Goal: Task Accomplishment & Management: Use online tool/utility

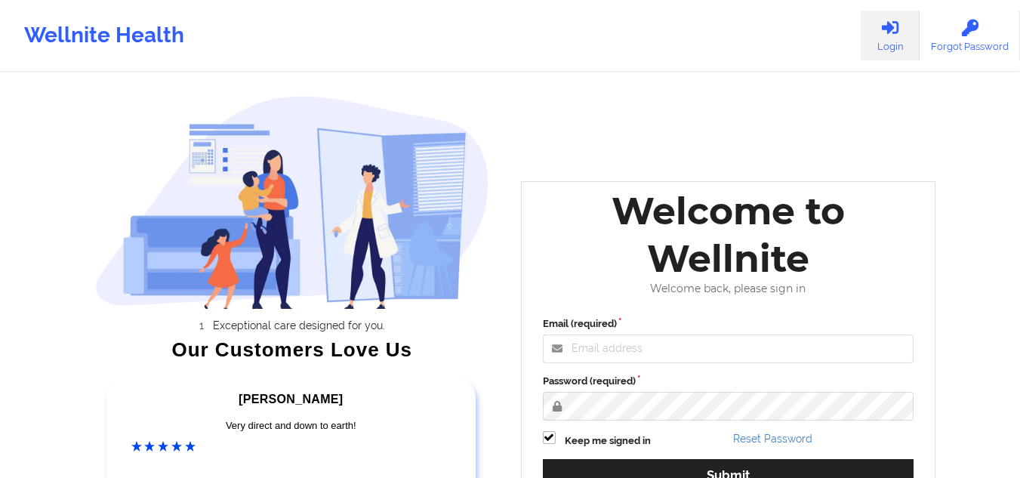
click at [278, 51] on div "Wellnite Health Login Forgot Password" at bounding box center [510, 35] width 1020 height 60
type input "mcasanaan@wellnite.com"
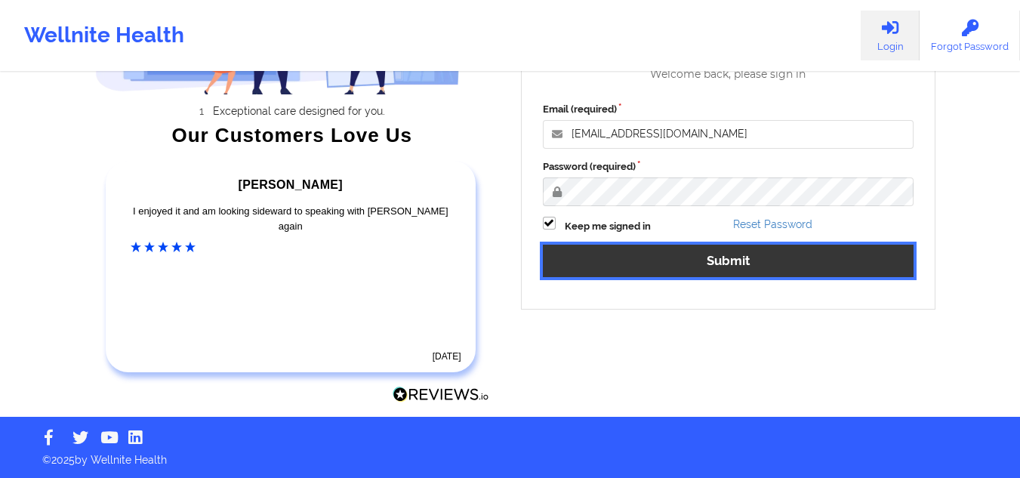
click at [767, 257] on button "Submit" at bounding box center [729, 261] width 372 height 32
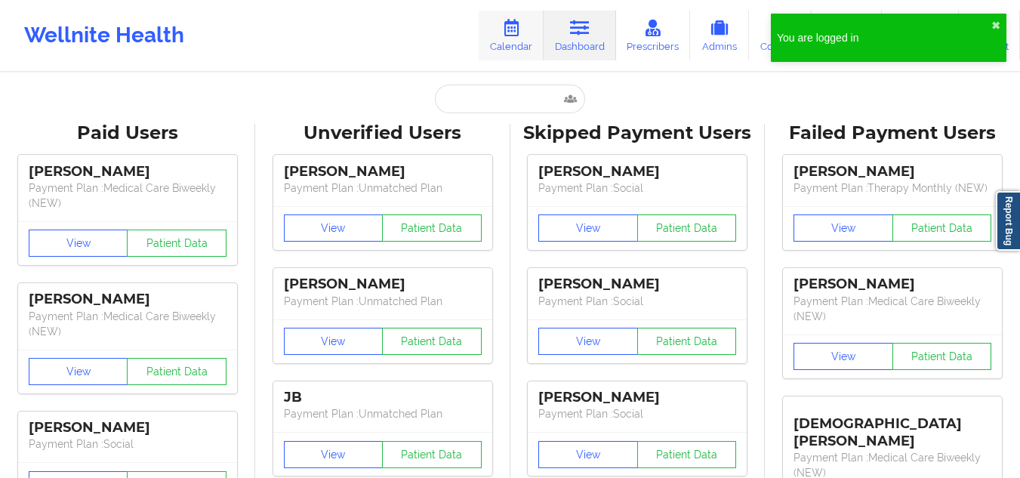
click at [517, 32] on icon at bounding box center [512, 28] width 20 height 17
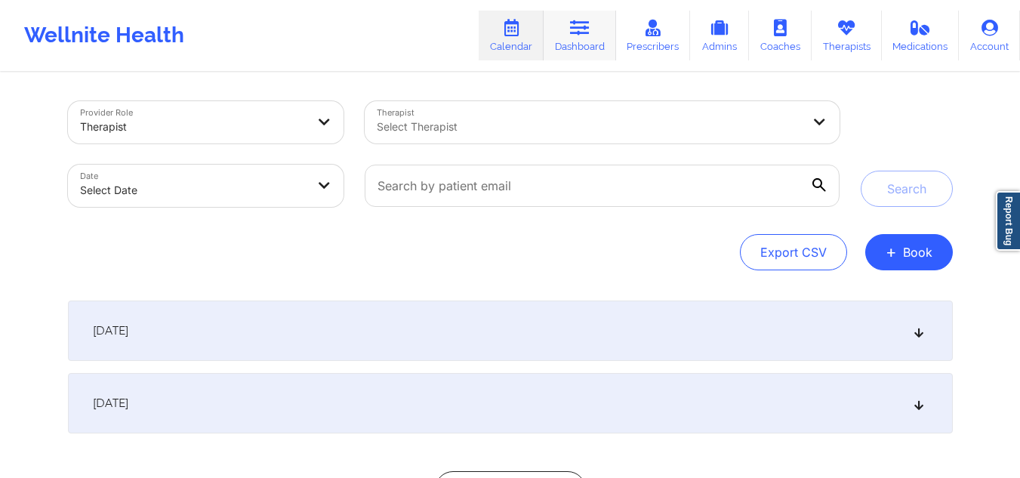
click at [599, 39] on link "Dashboard" at bounding box center [580, 36] width 73 height 50
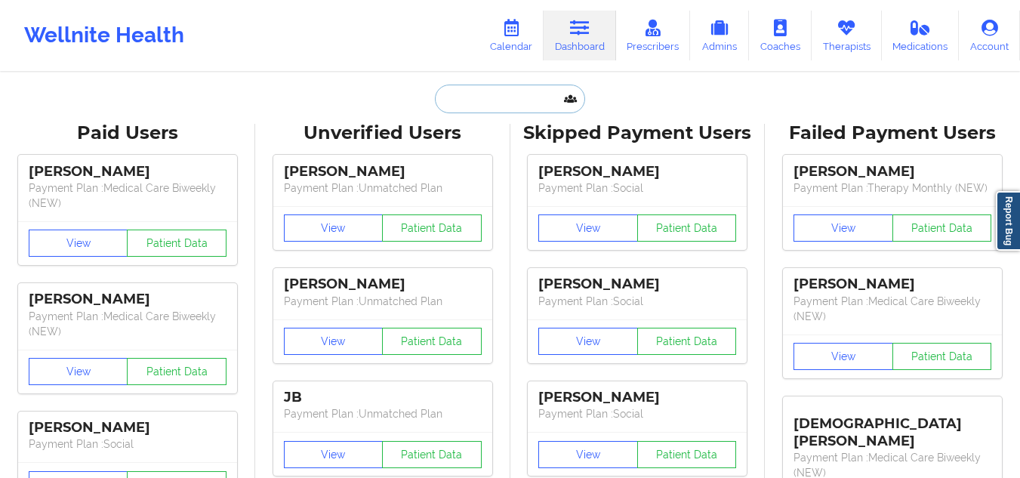
click at [479, 97] on input "text" at bounding box center [510, 99] width 150 height 29
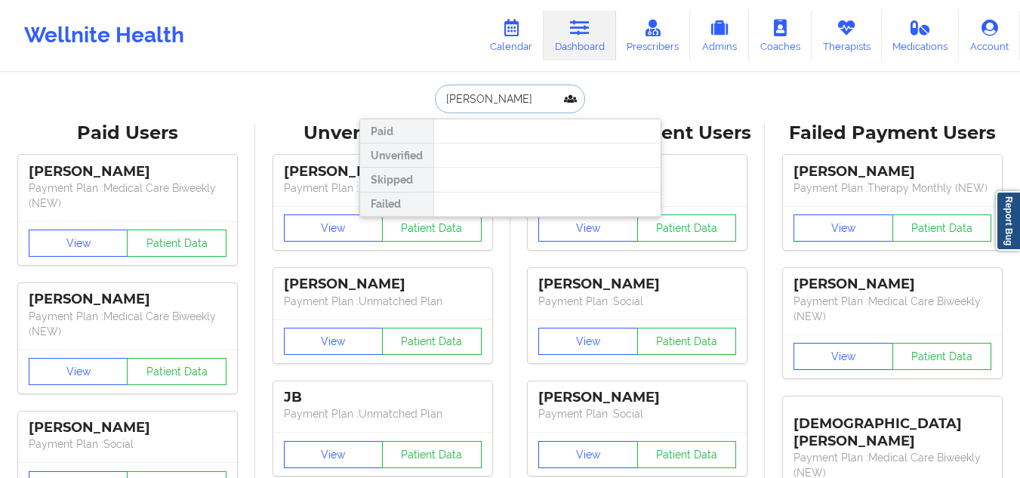
type input "JESSICA STOLZ"
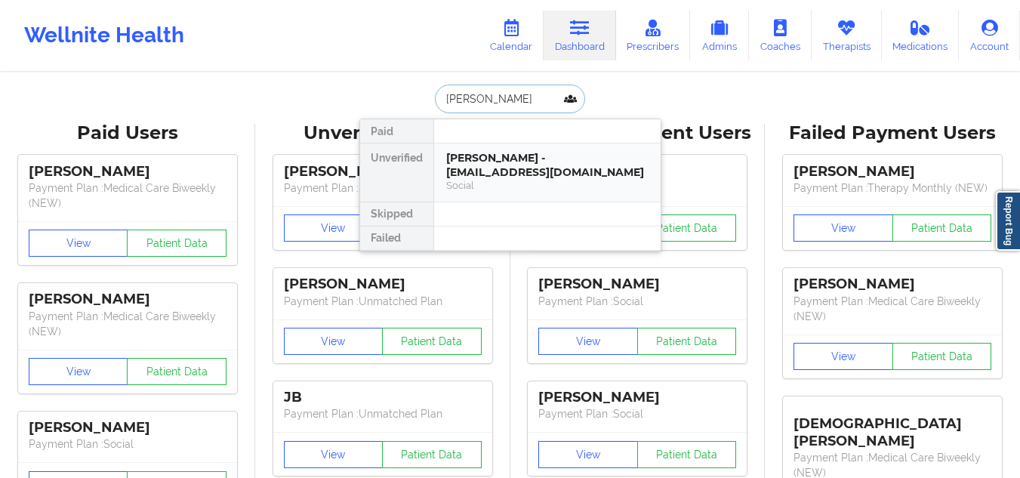
click at [495, 179] on div "Social" at bounding box center [547, 185] width 202 height 13
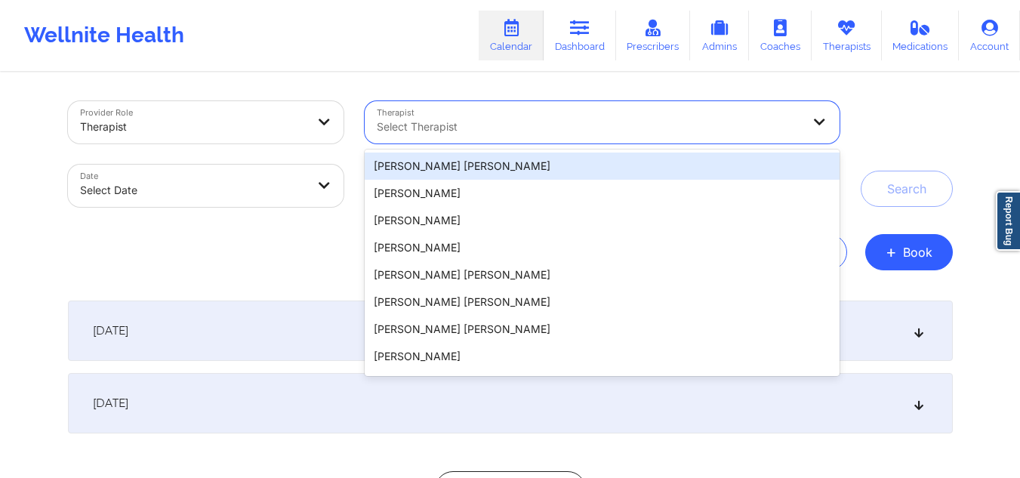
click at [610, 129] on div at bounding box center [589, 127] width 425 height 18
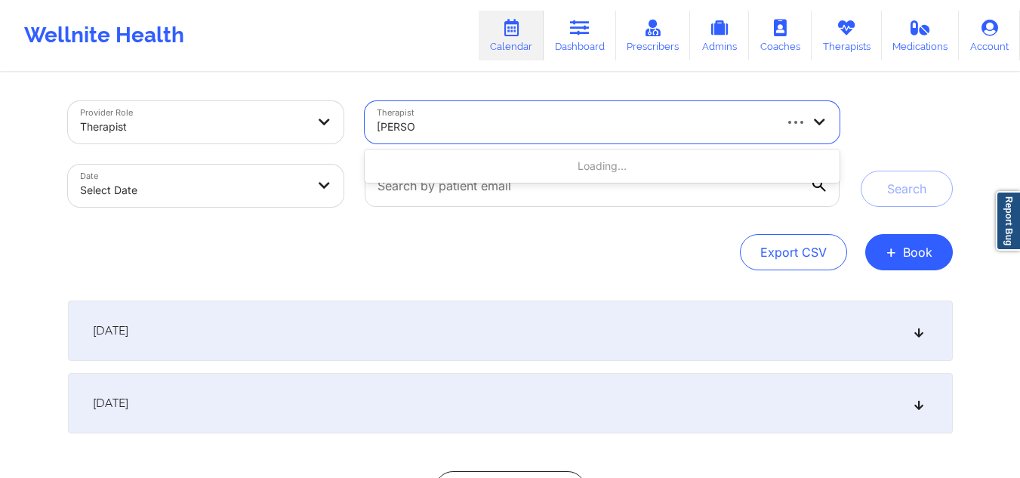
type input "[PERSON_NAME]"
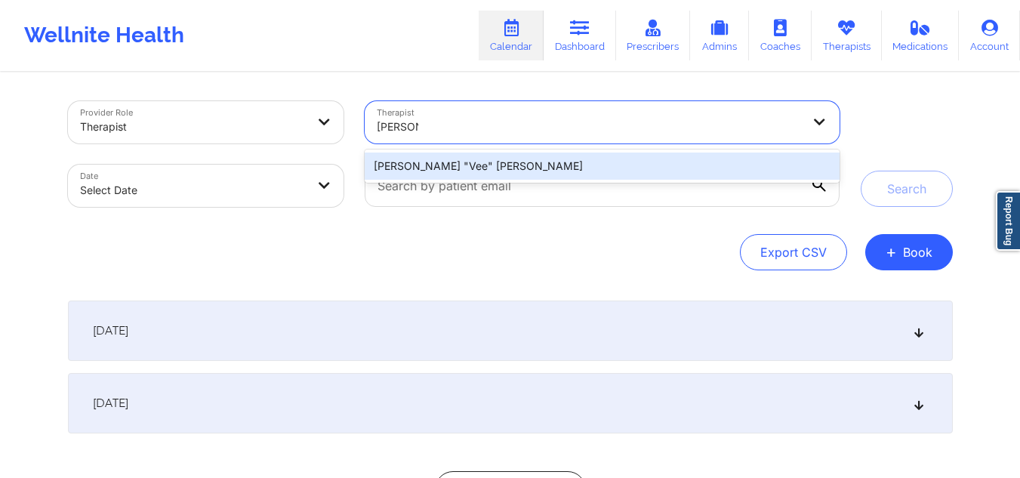
click at [423, 163] on div "[PERSON_NAME] "Vee" [PERSON_NAME]" at bounding box center [602, 166] width 474 height 27
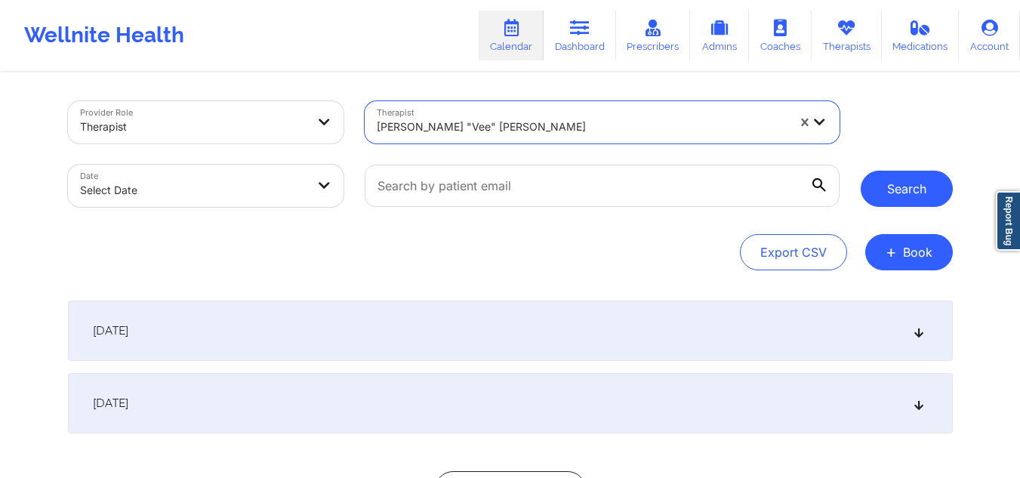
click at [910, 196] on button "Search" at bounding box center [907, 189] width 92 height 36
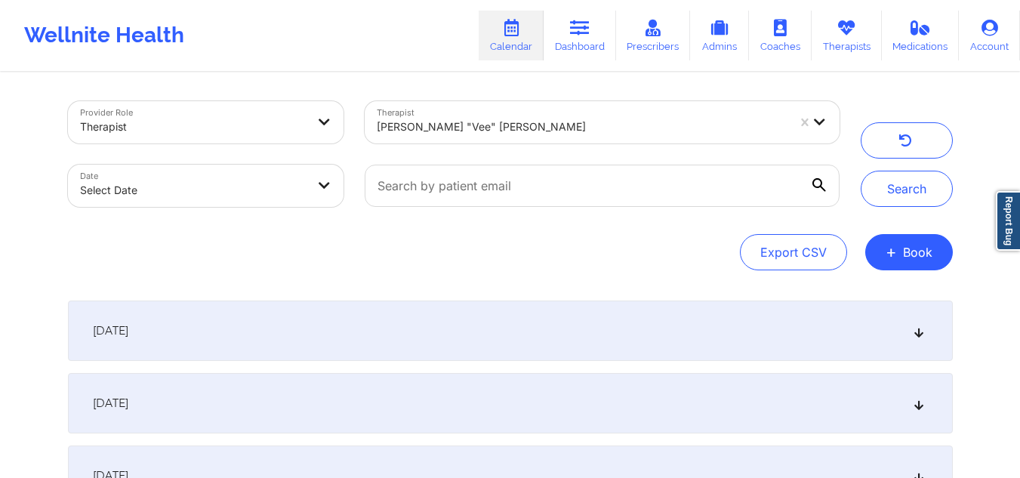
click at [927, 330] on div "September 29, 2025" at bounding box center [510, 331] width 885 height 60
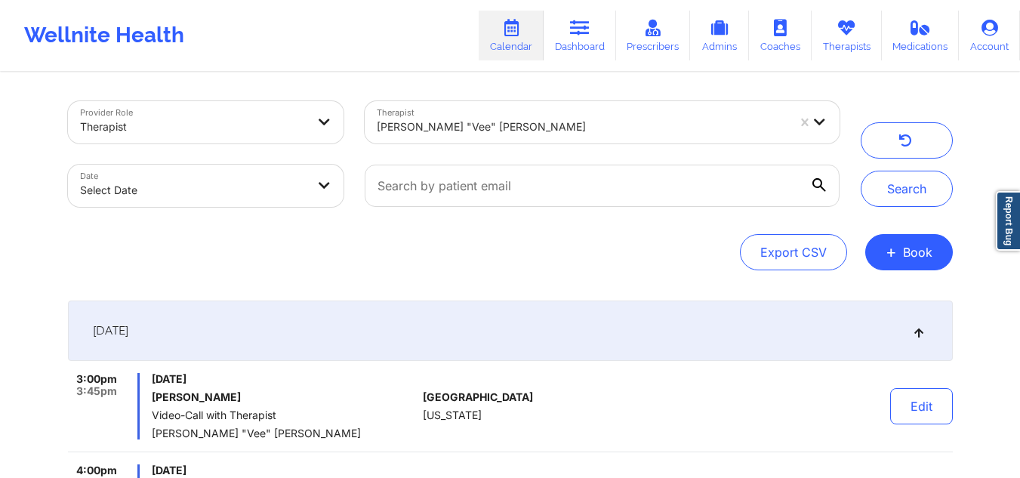
click at [919, 147] on button "button" at bounding box center [907, 140] width 92 height 36
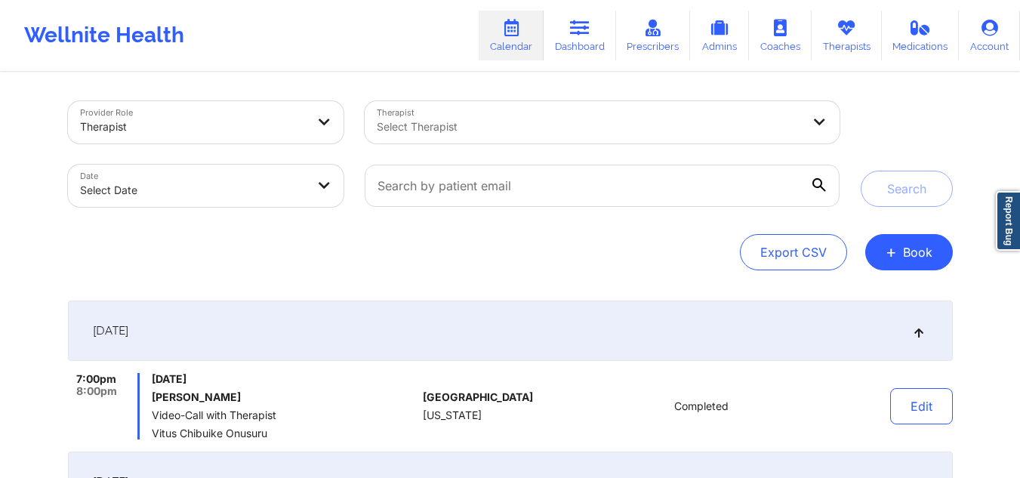
click at [716, 121] on div at bounding box center [589, 127] width 425 height 18
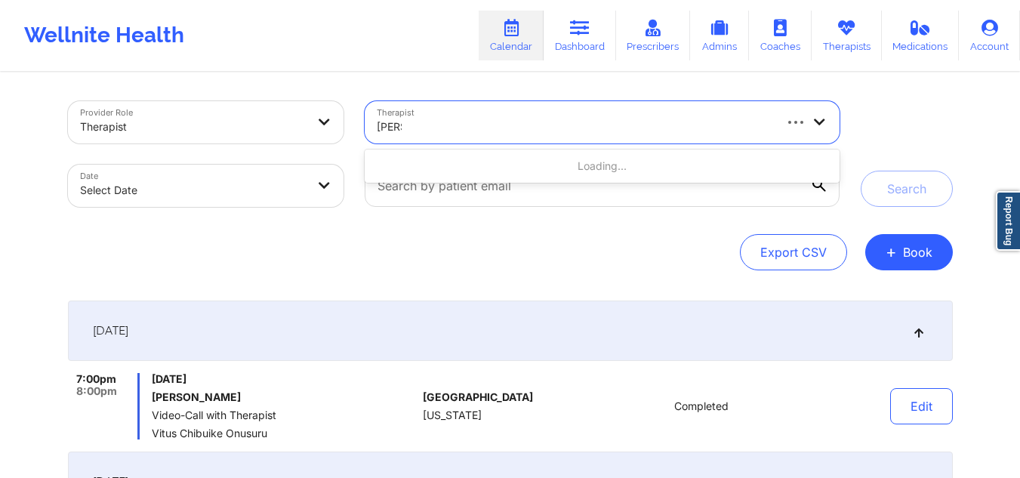
type input "kerrie"
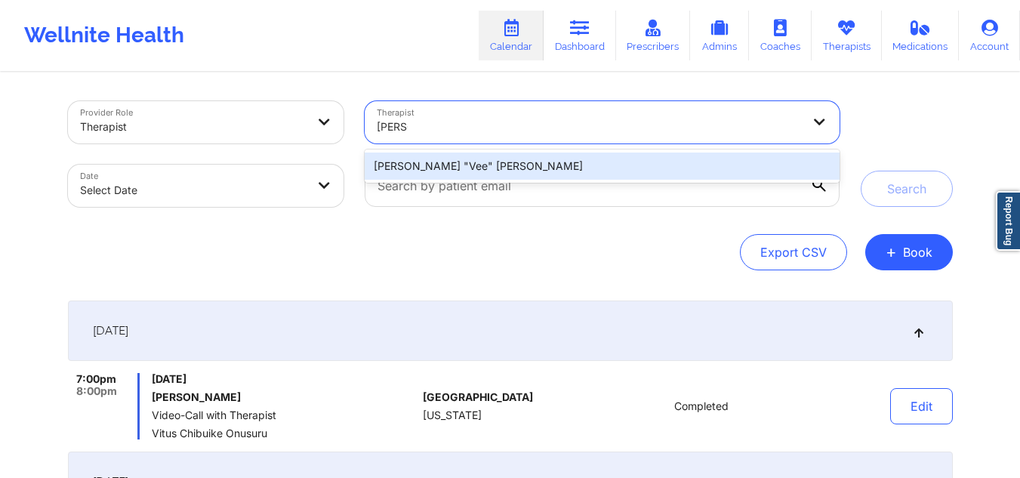
click at [477, 162] on div "[PERSON_NAME] "Vee" [PERSON_NAME]" at bounding box center [602, 166] width 474 height 27
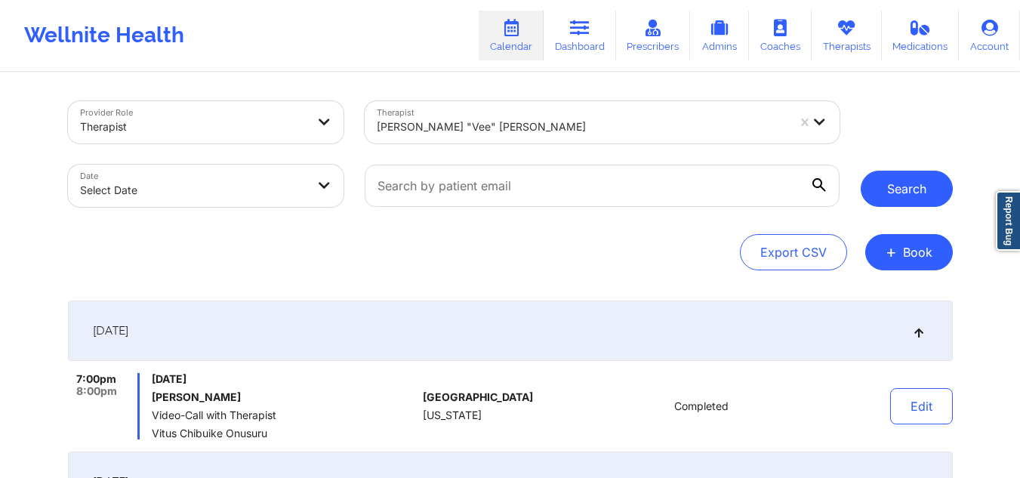
click at [899, 172] on button "Search" at bounding box center [907, 189] width 92 height 36
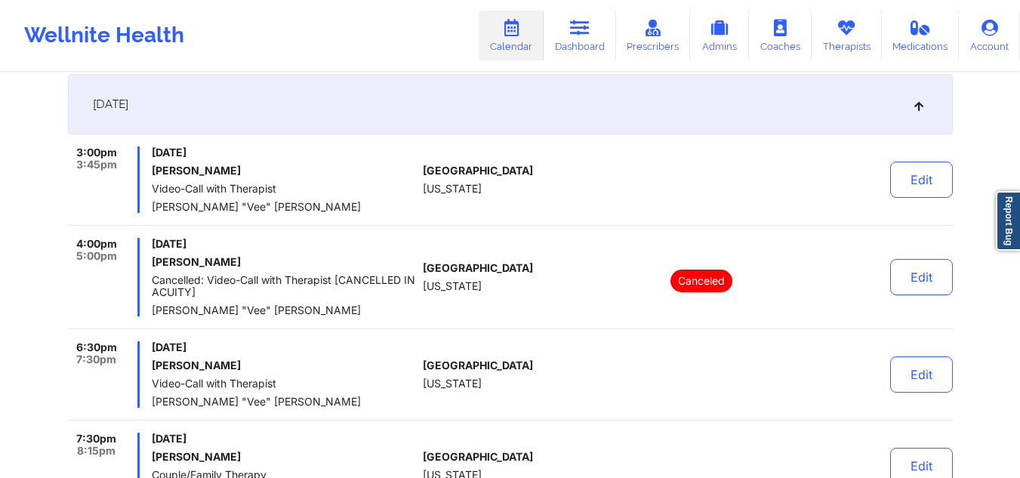
scroll to position [302, 0]
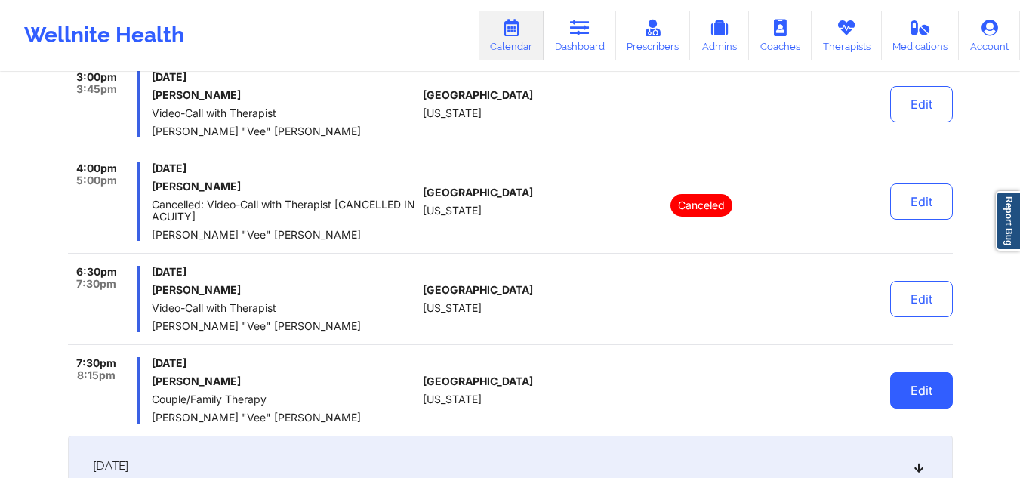
click at [909, 395] on button "Edit" at bounding box center [921, 390] width 63 height 36
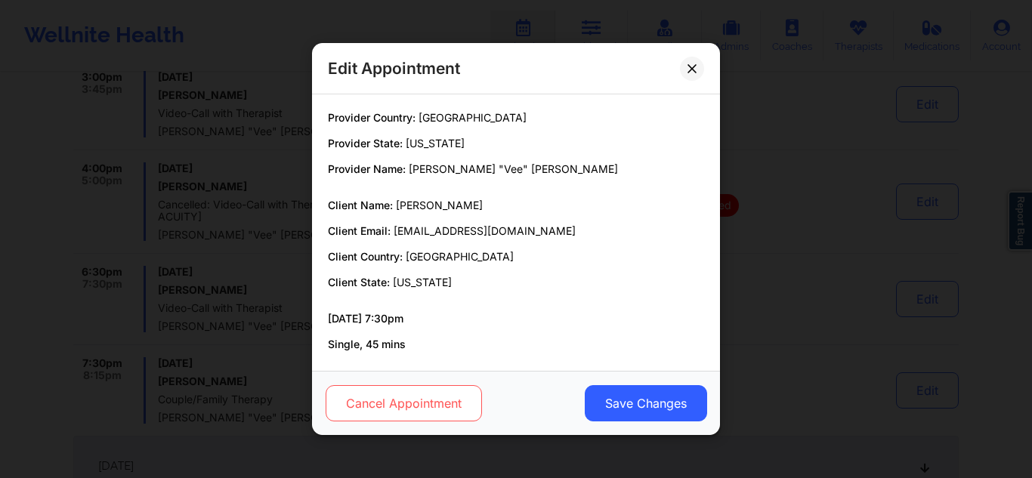
click at [365, 403] on button "Cancel Appointment" at bounding box center [404, 403] width 156 height 36
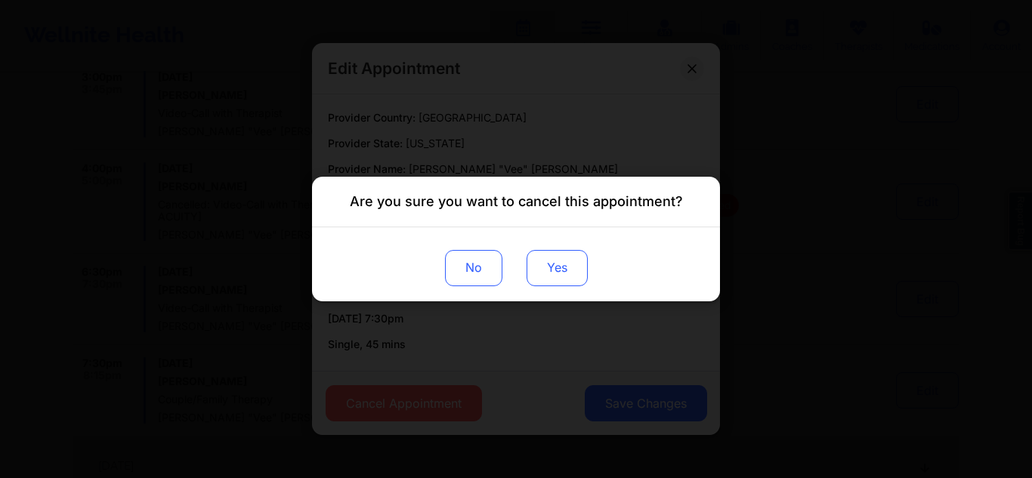
click at [569, 264] on button "Yes" at bounding box center [556, 268] width 61 height 36
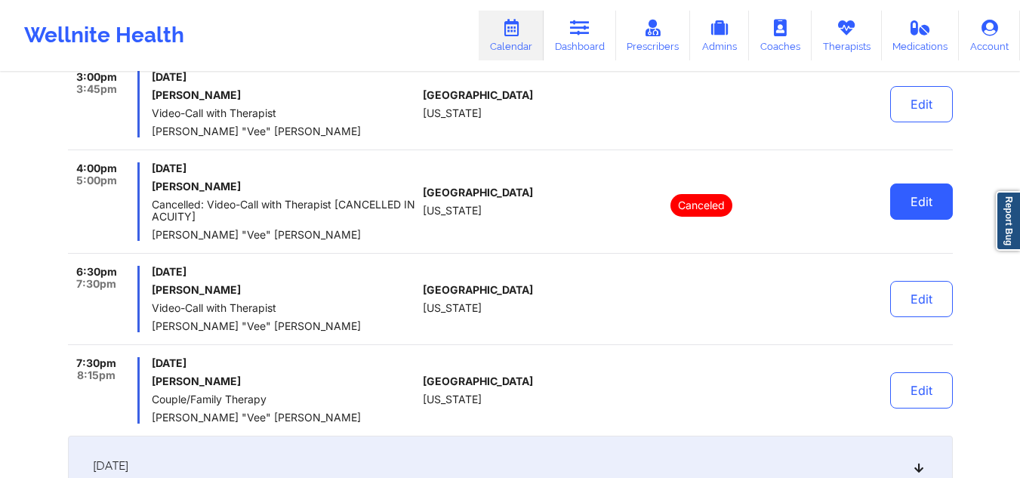
scroll to position [0, 0]
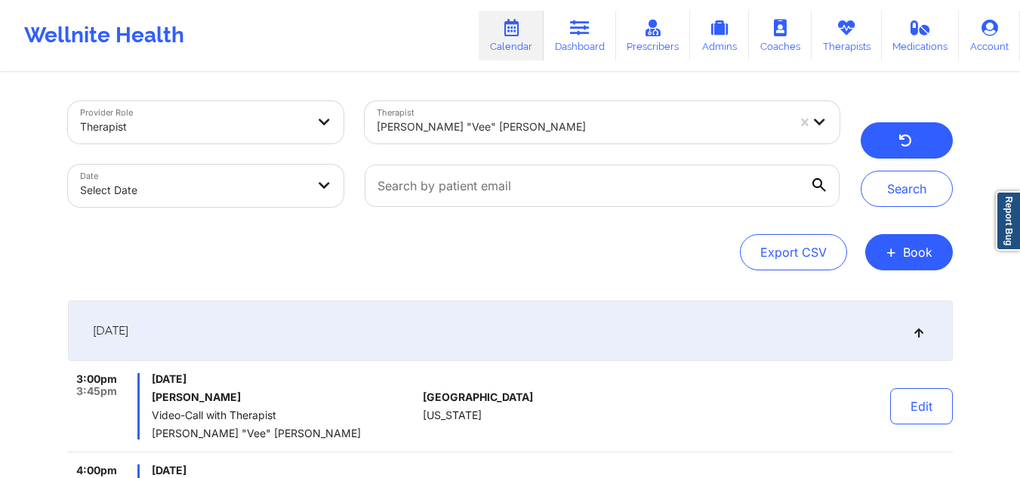
click at [937, 134] on button "button" at bounding box center [907, 140] width 92 height 36
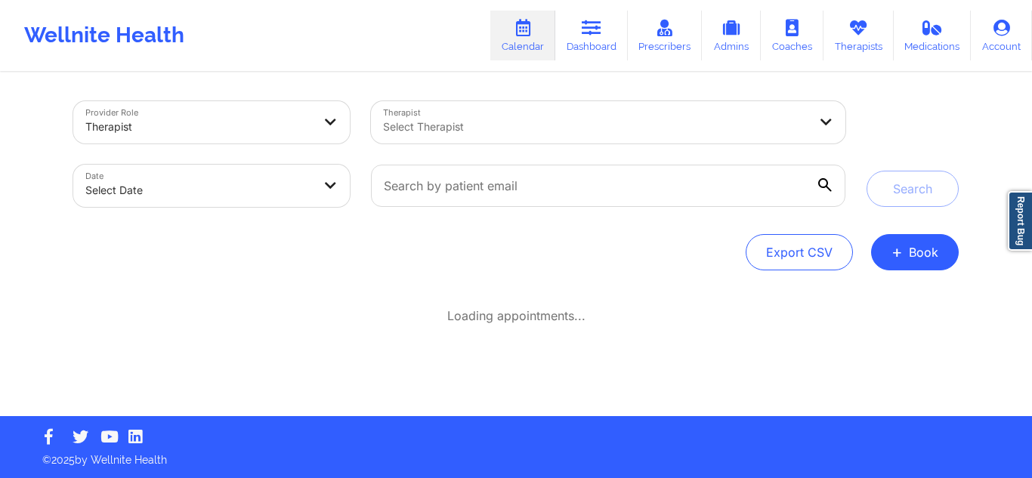
click at [556, 118] on div "Select Therapist" at bounding box center [590, 122] width 439 height 42
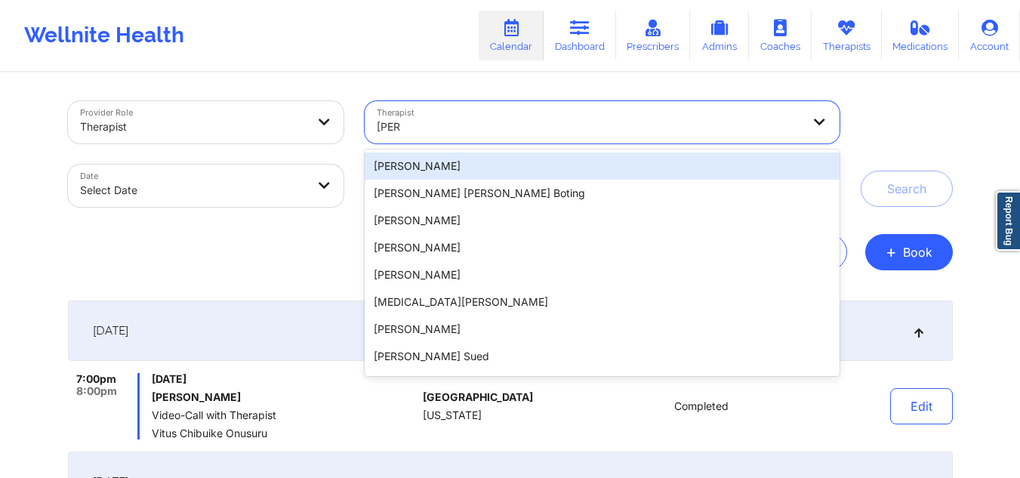
type input "kerrie"
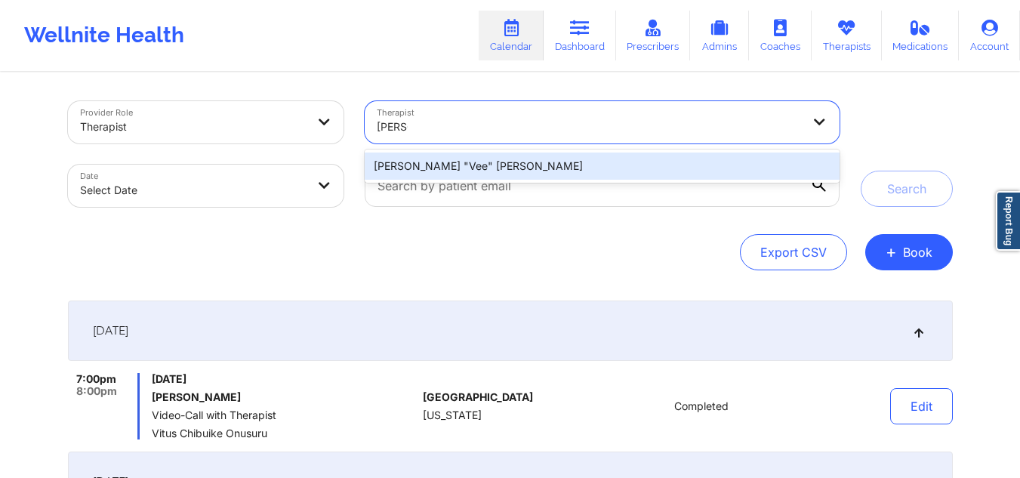
click at [514, 168] on div "Kerrie "Vee" Martin" at bounding box center [602, 166] width 474 height 27
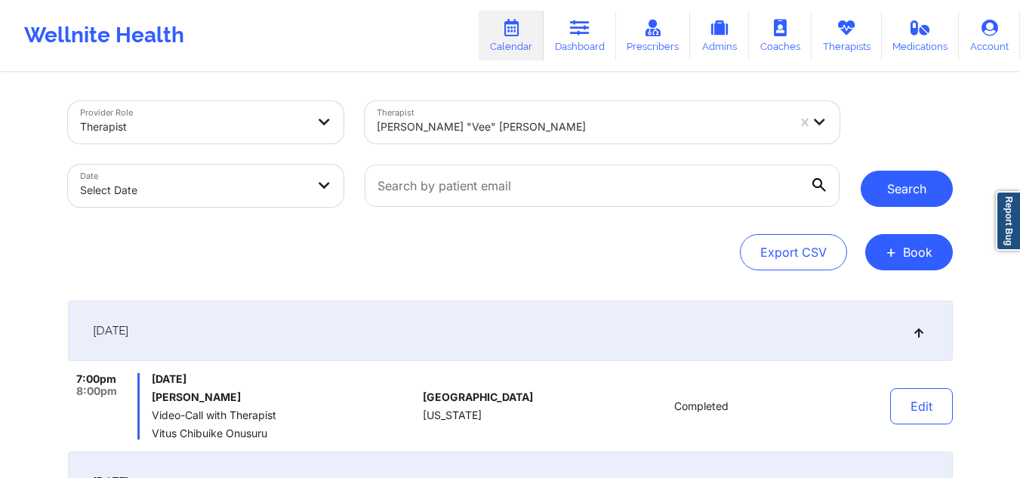
click at [880, 197] on button "Search" at bounding box center [907, 189] width 92 height 36
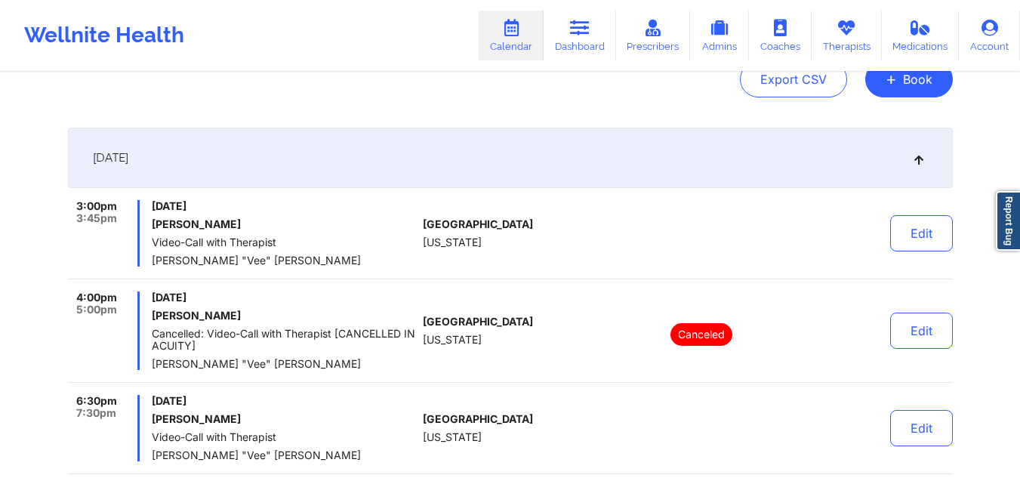
scroll to position [156, 0]
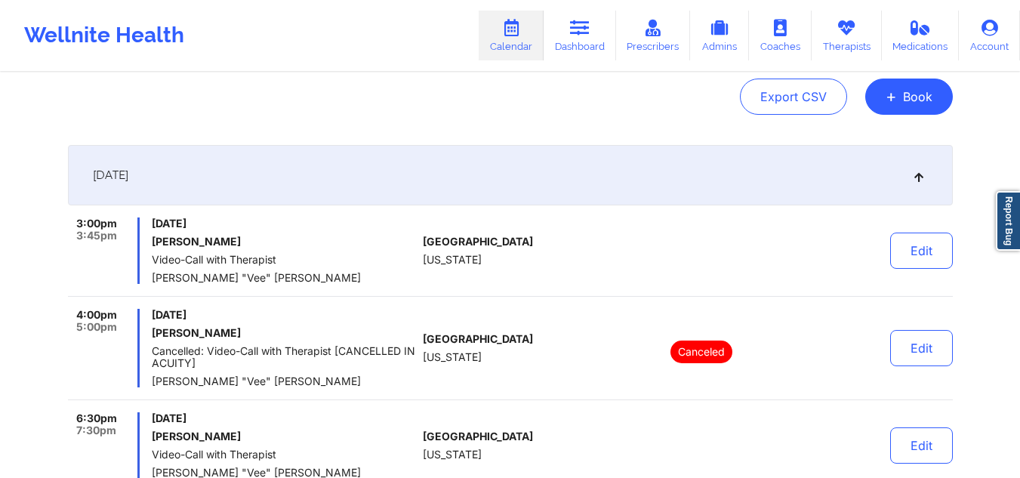
click at [514, 29] on icon at bounding box center [512, 28] width 20 height 17
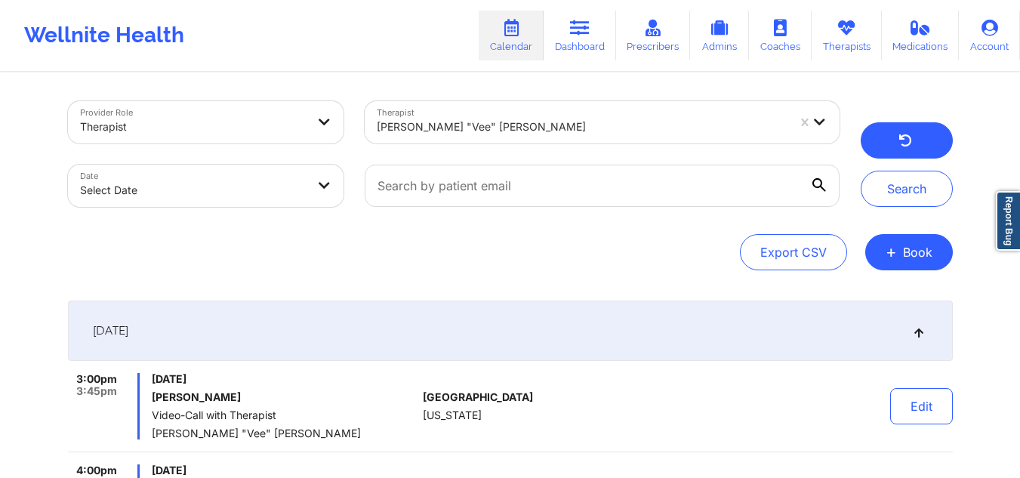
click at [926, 137] on button "button" at bounding box center [907, 140] width 92 height 36
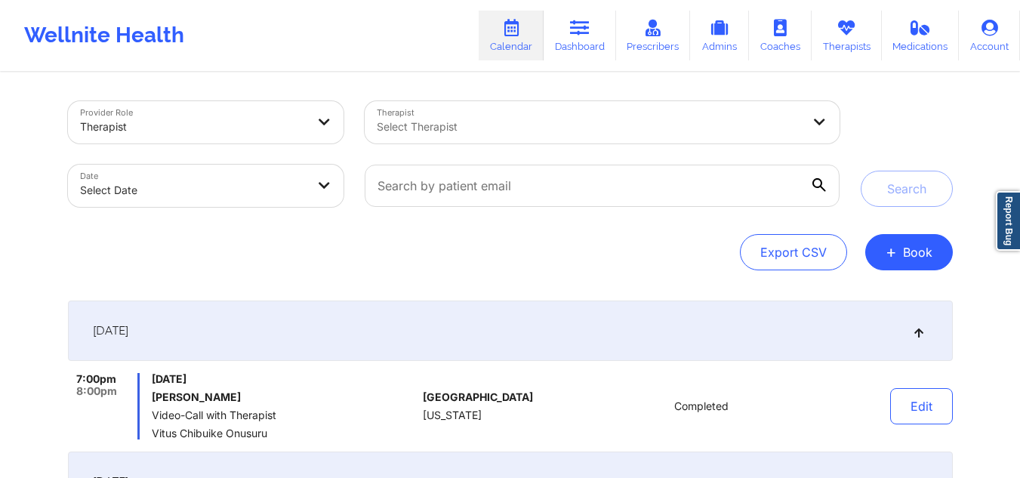
click at [917, 330] on icon at bounding box center [918, 331] width 13 height 11
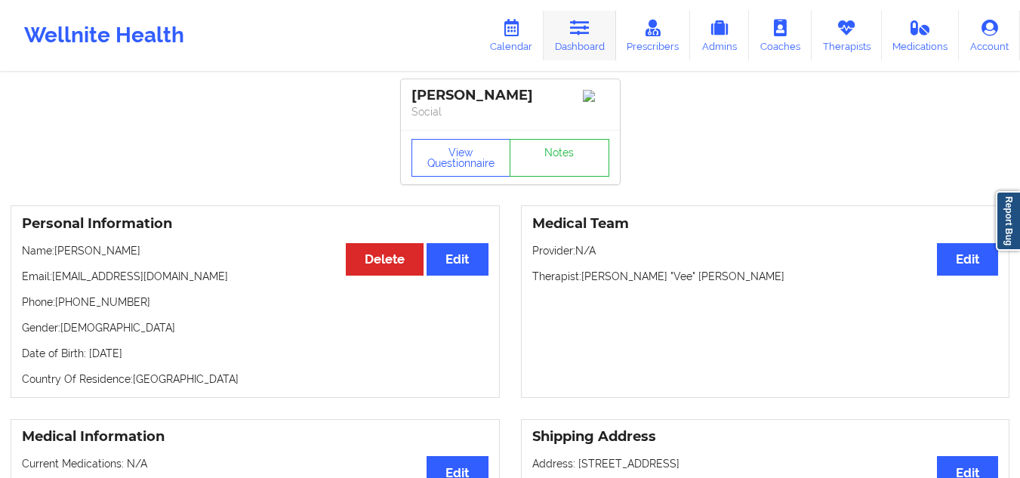
click at [579, 40] on link "Dashboard" at bounding box center [580, 36] width 73 height 50
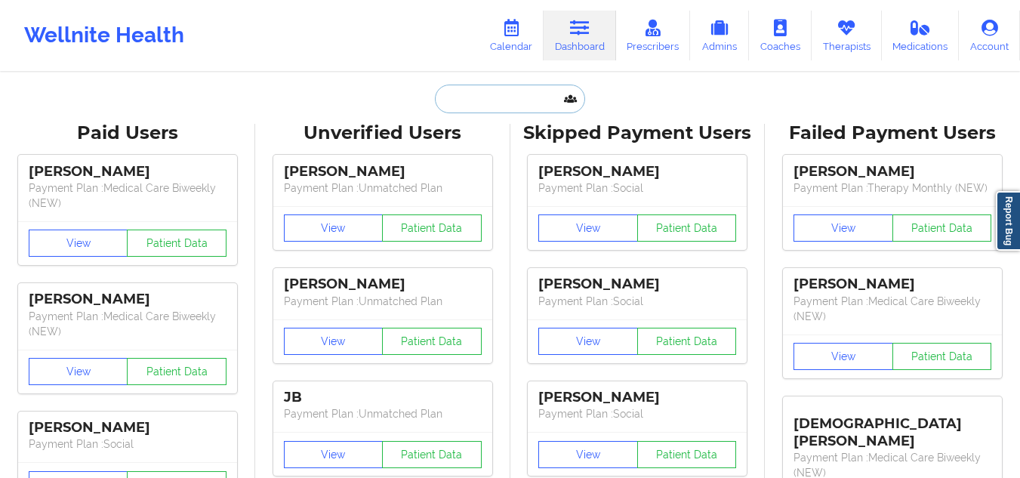
click at [476, 91] on input "text" at bounding box center [510, 99] width 150 height 29
paste input "[PERSON_NAME][EMAIL_ADDRESS][DOMAIN_NAME]"
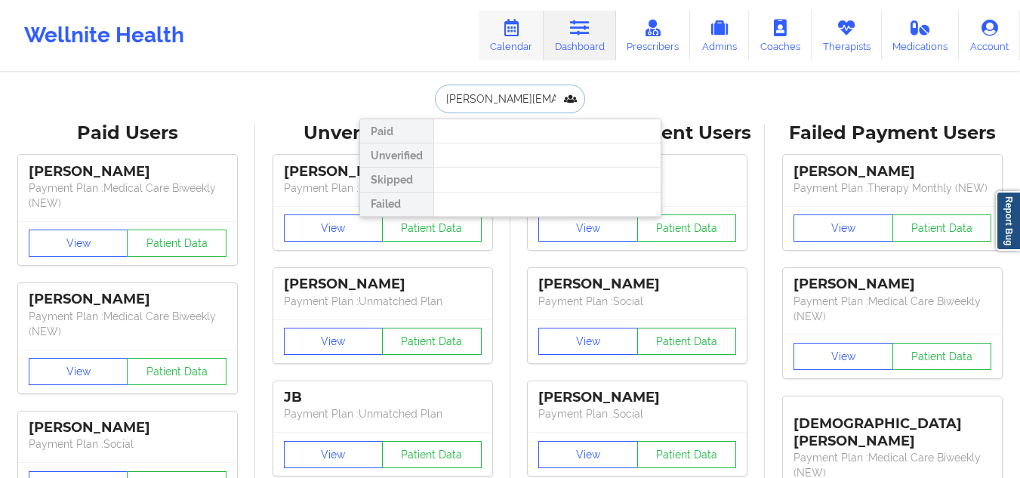
paste input "[PERSON_NAME]"
type input "[PERSON_NAME]"
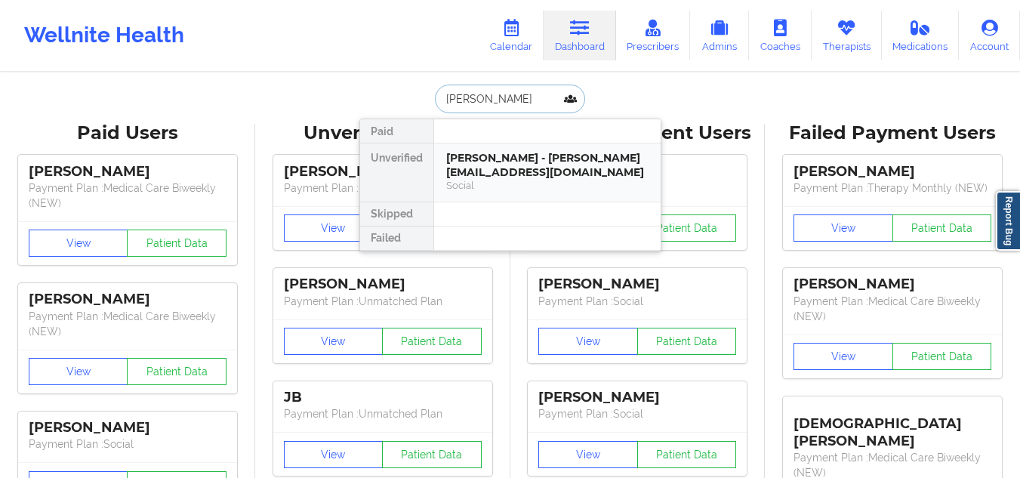
click at [542, 165] on div "[PERSON_NAME] - [PERSON_NAME][EMAIL_ADDRESS][DOMAIN_NAME]" at bounding box center [547, 165] width 202 height 28
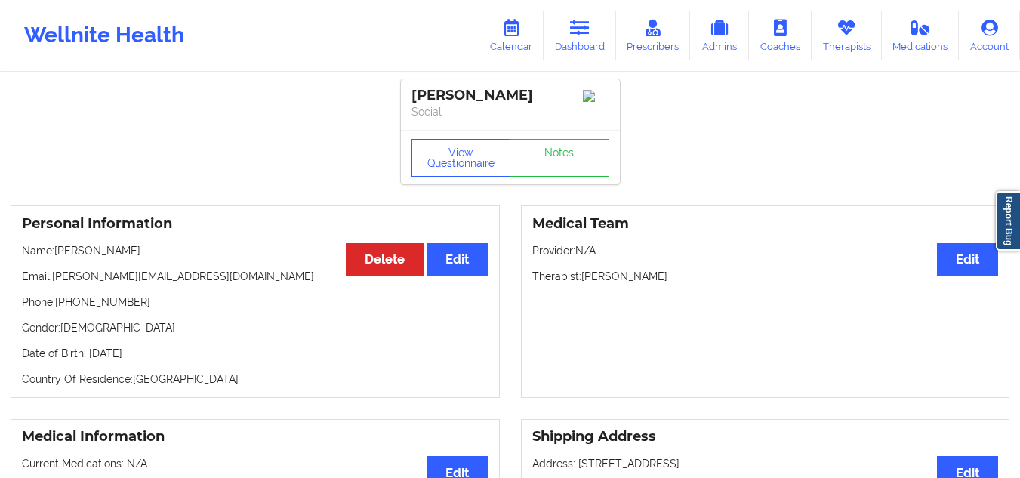
drag, startPoint x: 687, startPoint y: 289, endPoint x: 585, endPoint y: 282, distance: 101.5
click at [585, 282] on div "Medical Team Edit Provider: N/A Therapist: [PERSON_NAME]" at bounding box center [765, 301] width 489 height 193
copy p "[PERSON_NAME]"
click at [582, 32] on icon at bounding box center [580, 28] width 20 height 17
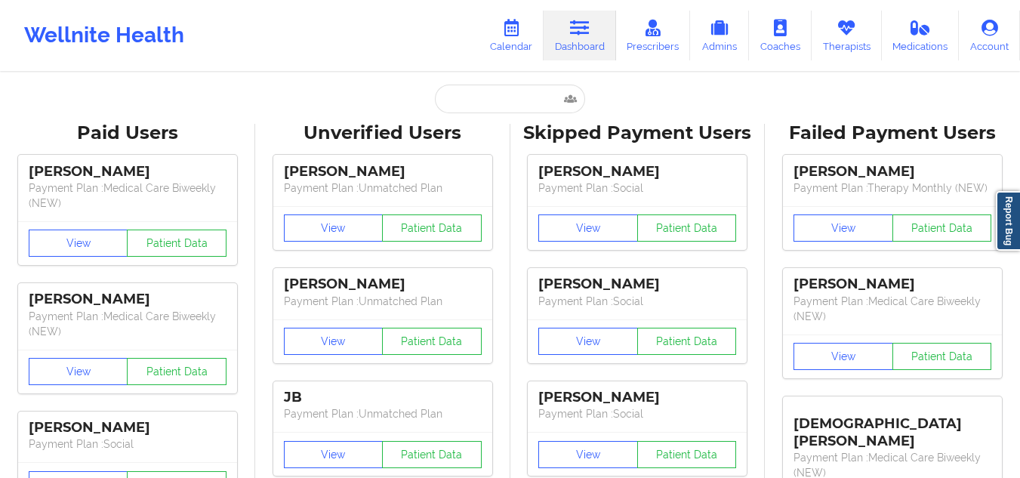
click at [489, 91] on input "text" at bounding box center [510, 99] width 150 height 29
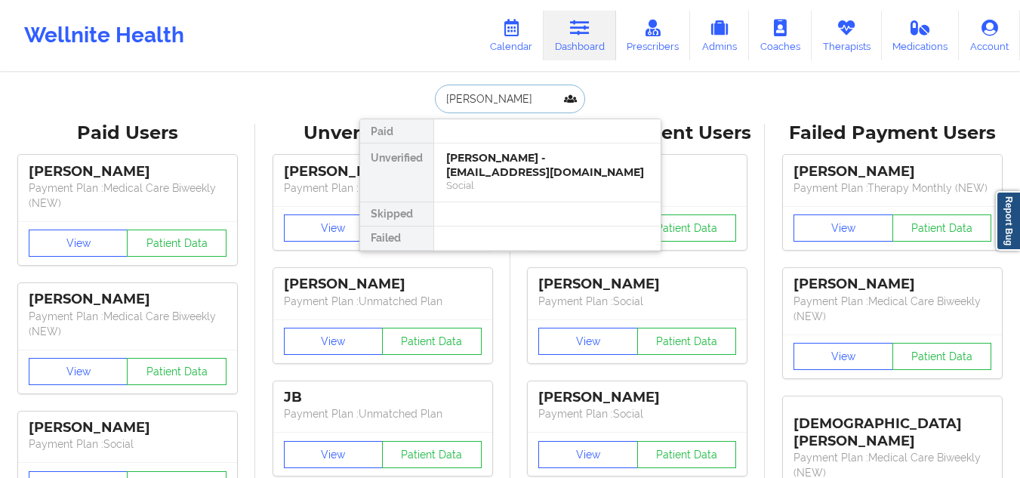
type input "[PERSON_NAME]"
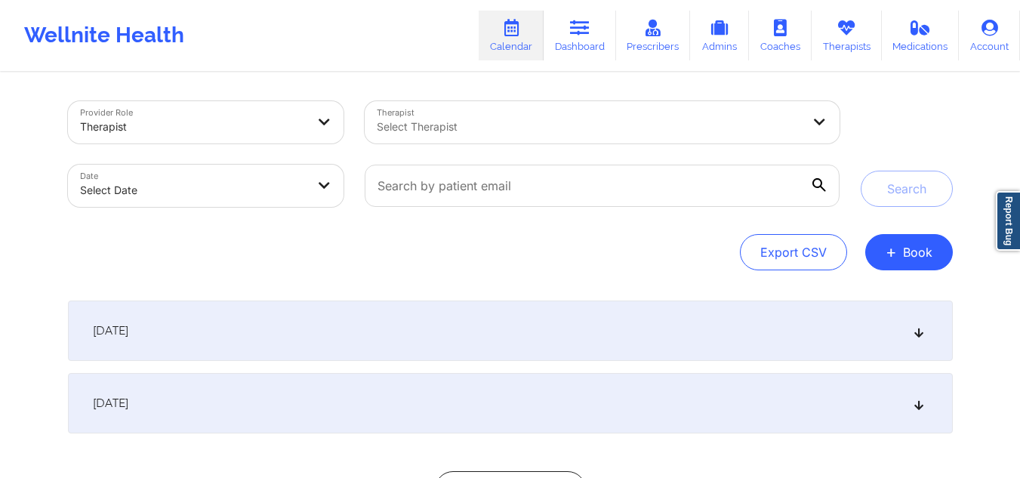
click at [554, 121] on div at bounding box center [589, 127] width 425 height 18
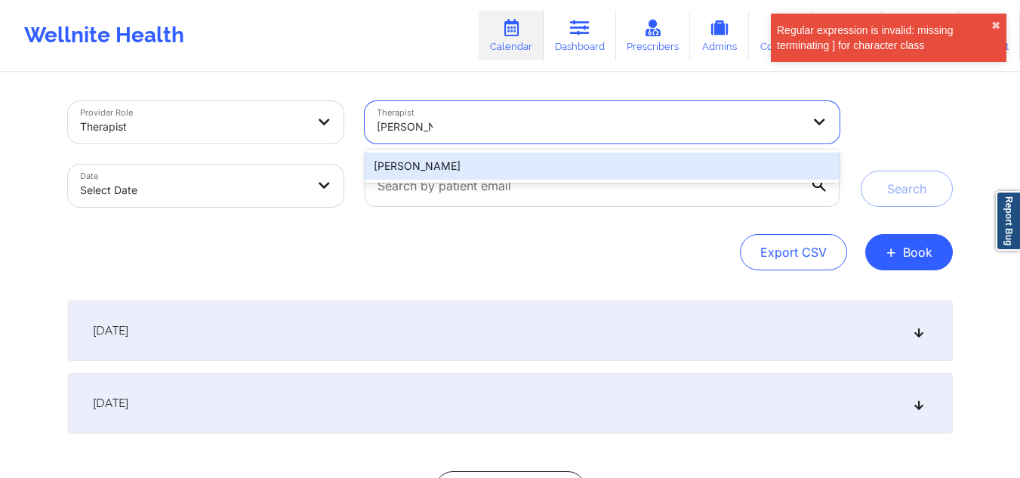
type input "donna cipr"
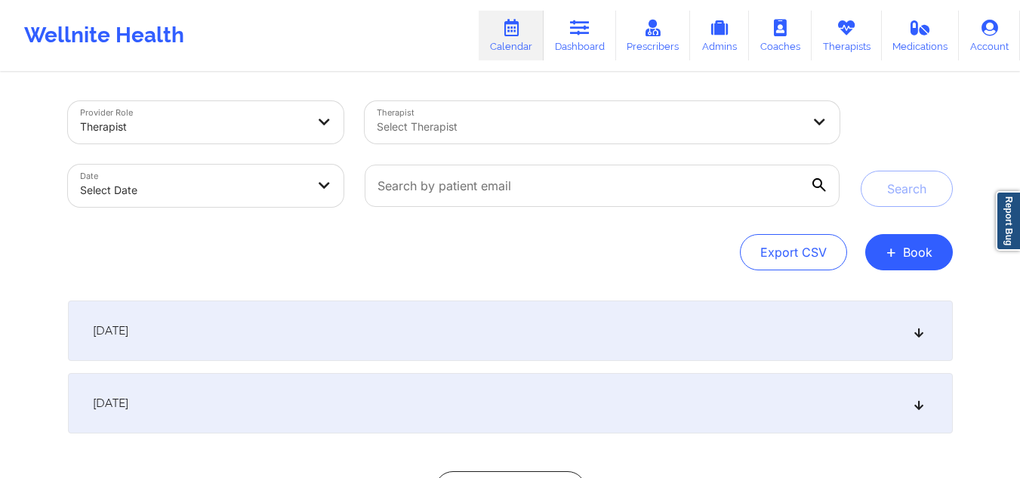
click at [677, 129] on div at bounding box center [589, 127] width 425 height 18
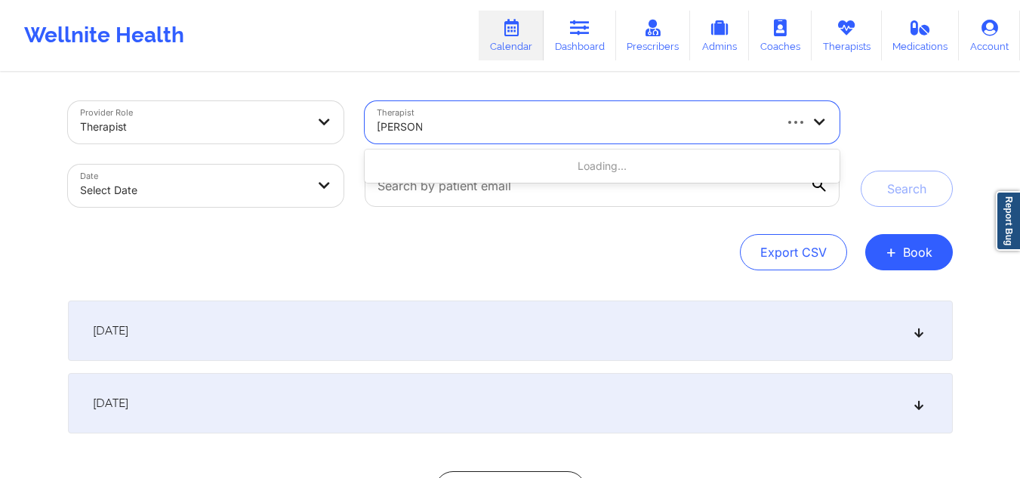
type input "[PERSON_NAME] cip"
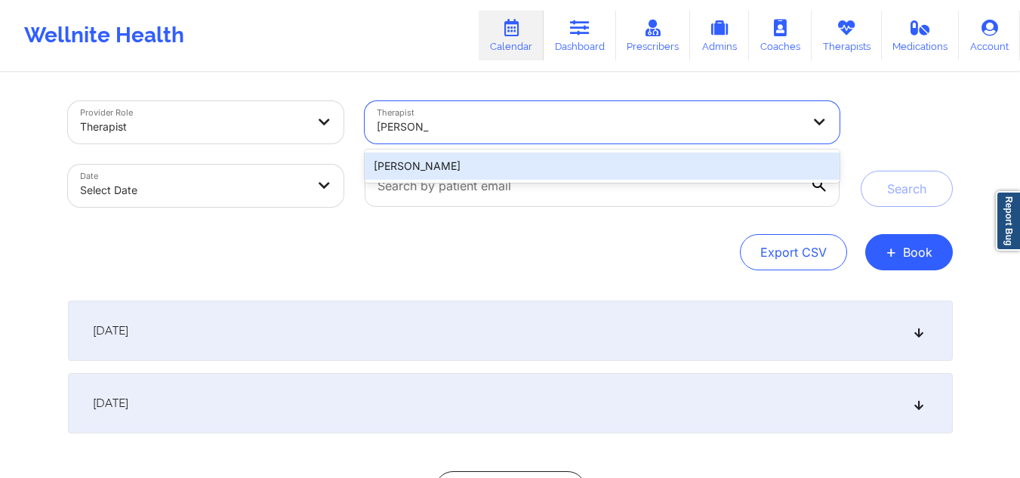
click at [523, 167] on div "[PERSON_NAME]" at bounding box center [602, 166] width 474 height 27
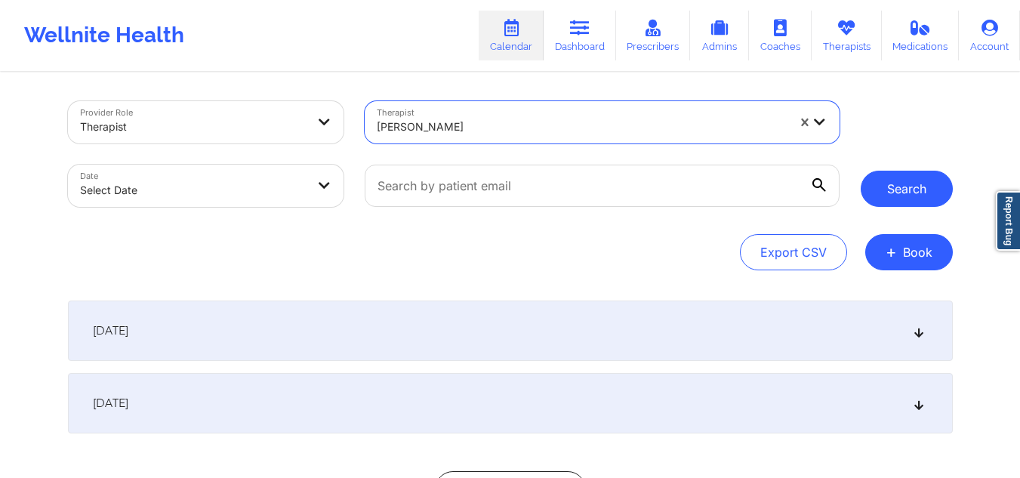
click at [909, 194] on button "Search" at bounding box center [907, 189] width 92 height 36
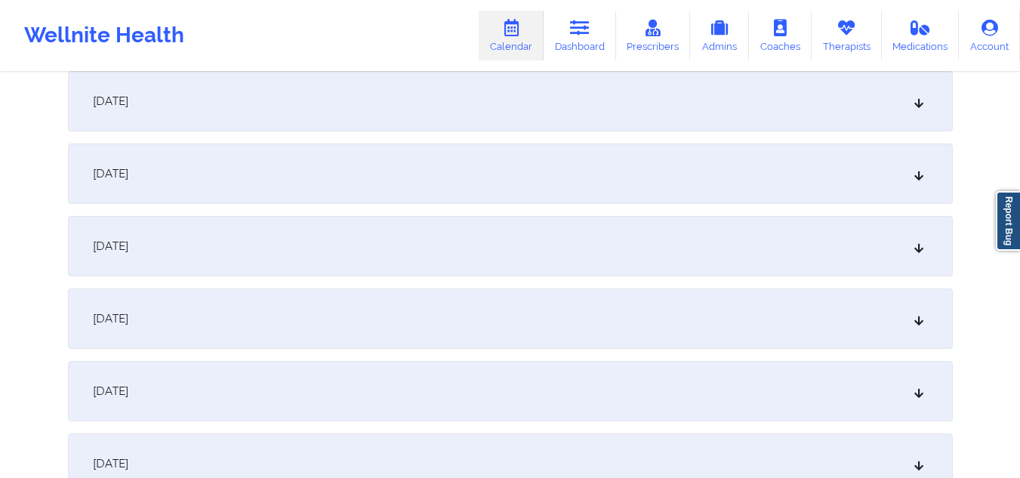
scroll to position [151, 0]
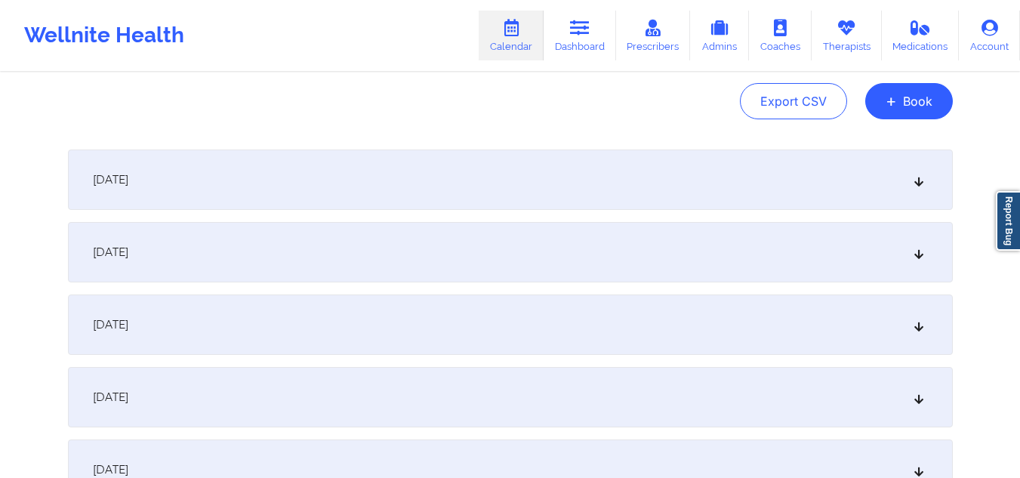
click at [906, 174] on div "[DATE]" at bounding box center [510, 180] width 885 height 60
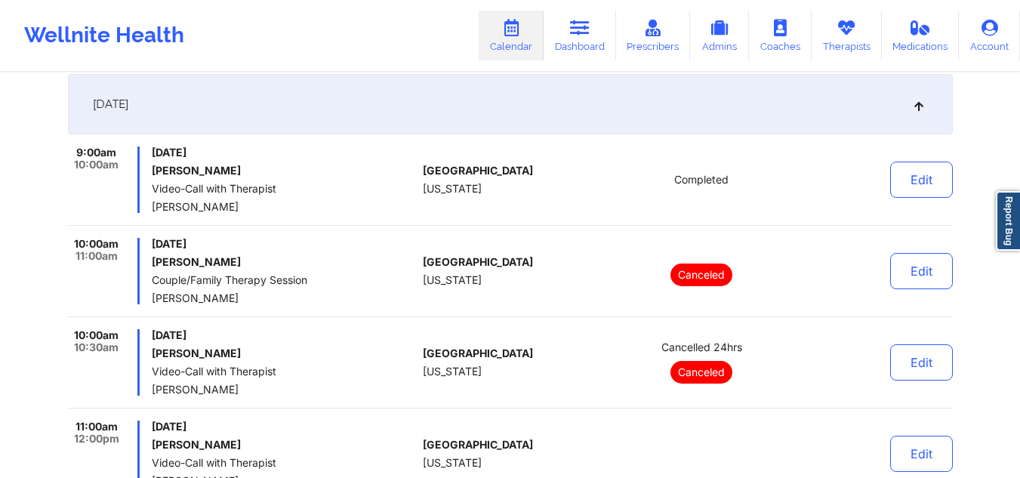
scroll to position [378, 0]
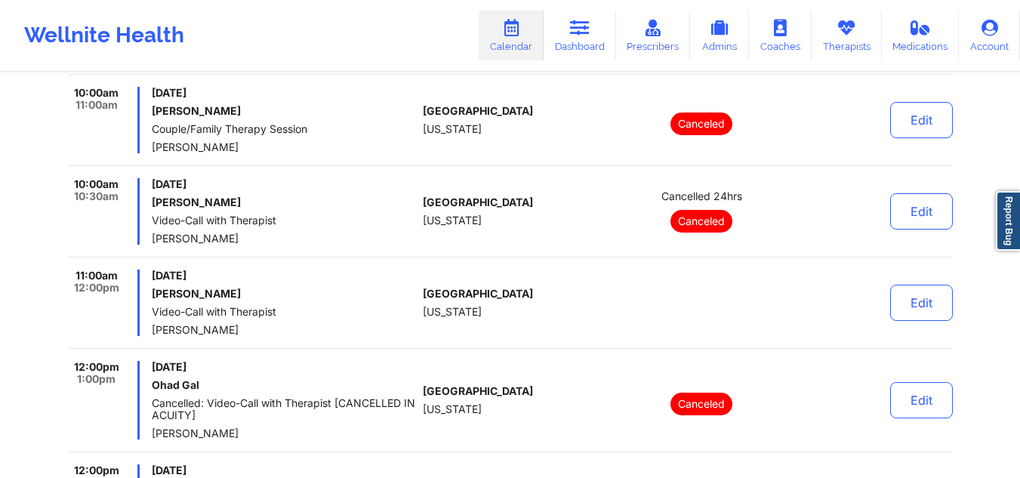
drag, startPoint x: 255, startPoint y: 298, endPoint x: 147, endPoint y: 298, distance: 108.8
click at [147, 298] on div "11:00am 12:00pm [DATE] [PERSON_NAME] Video-Call with Therapist [PERSON_NAME]" at bounding box center [243, 303] width 350 height 66
copy h6 "[PERSON_NAME]"
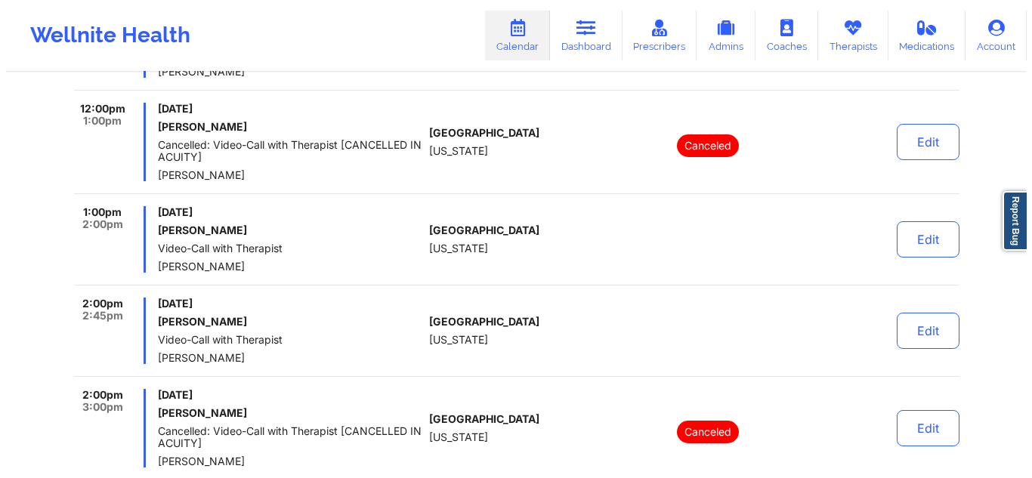
scroll to position [604, 0]
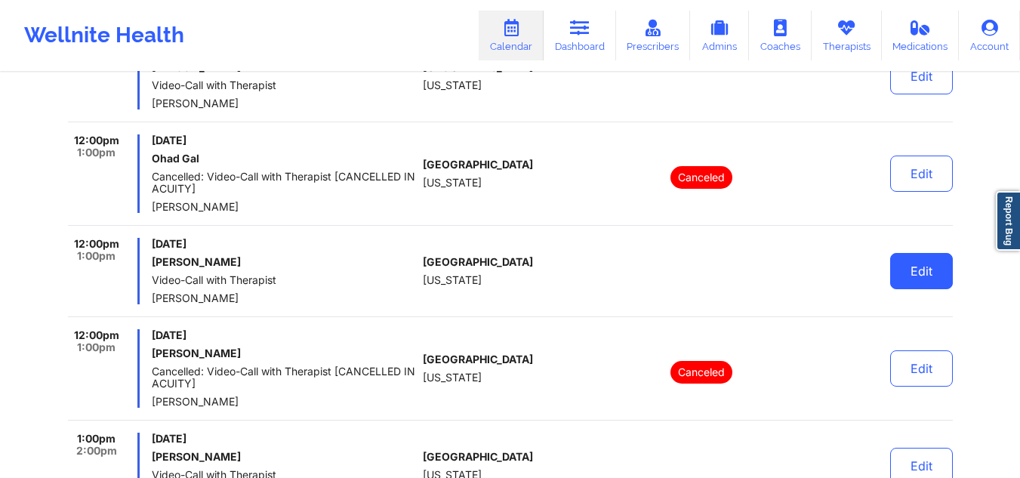
click at [911, 281] on button "Edit" at bounding box center [921, 271] width 63 height 36
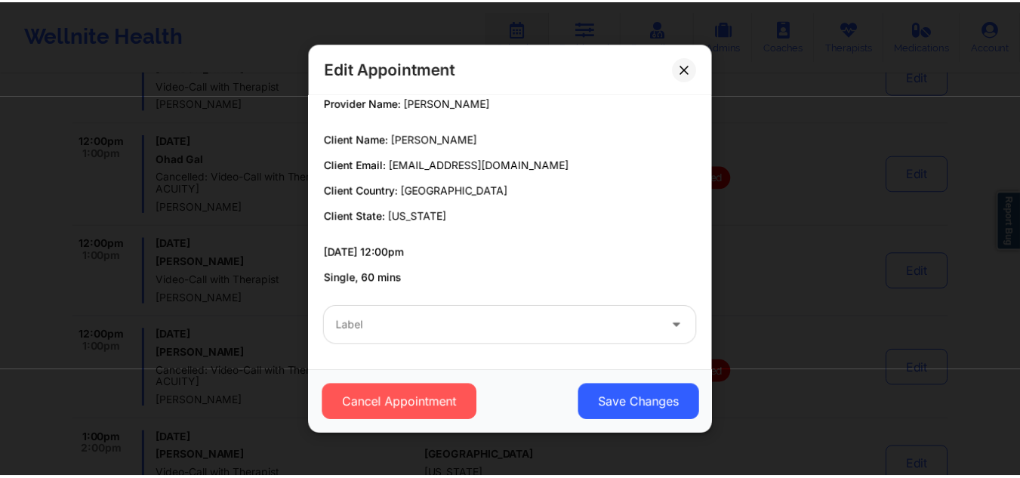
scroll to position [0, 0]
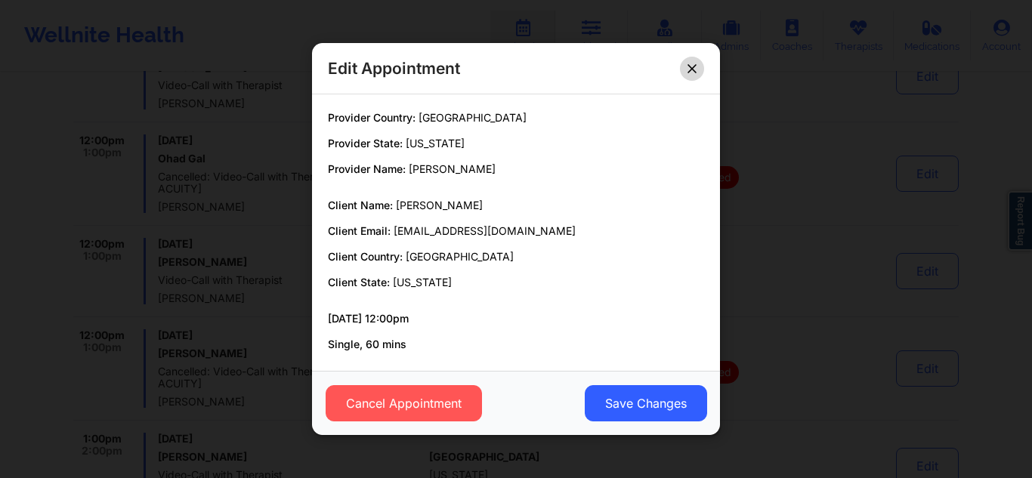
click at [697, 75] on button at bounding box center [692, 68] width 24 height 24
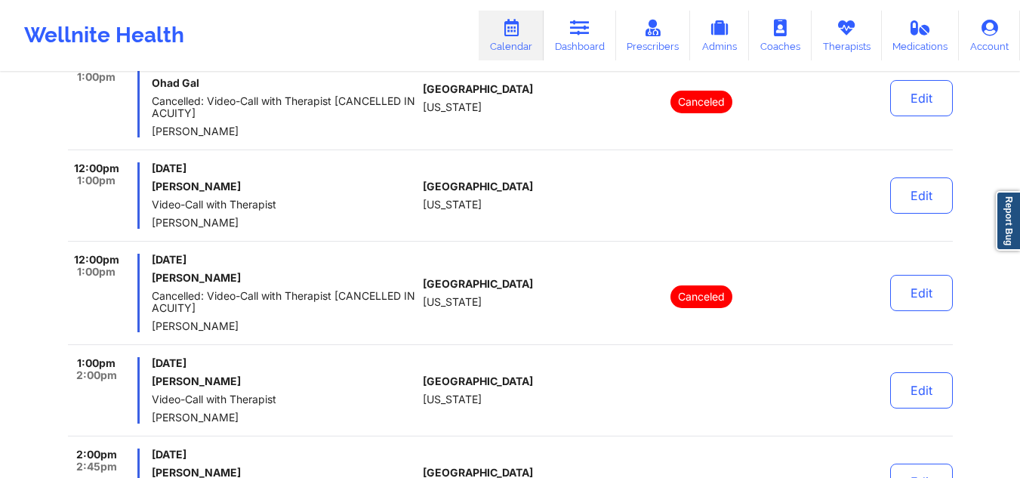
scroll to position [755, 0]
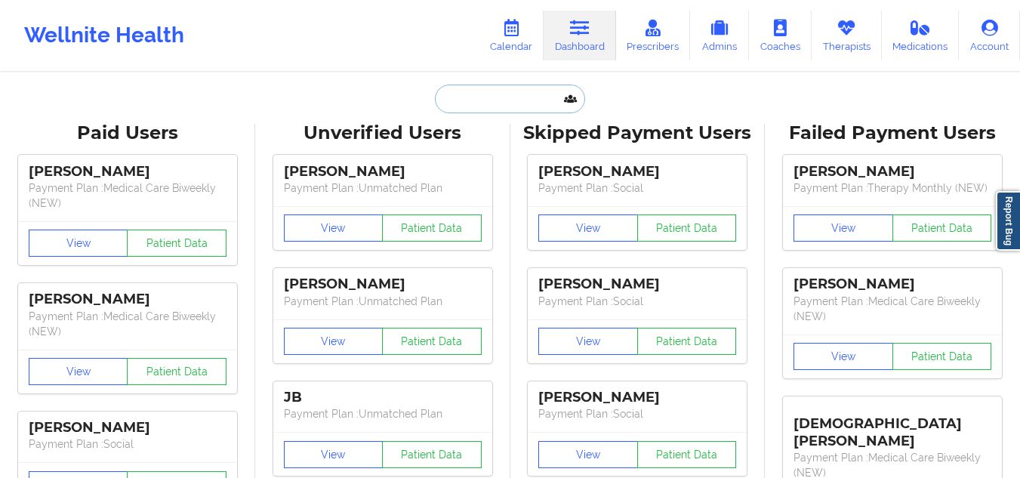
click at [486, 101] on input "text" at bounding box center [510, 99] width 150 height 29
paste input "[PERSON_NAME]"
type input "[PERSON_NAME]"
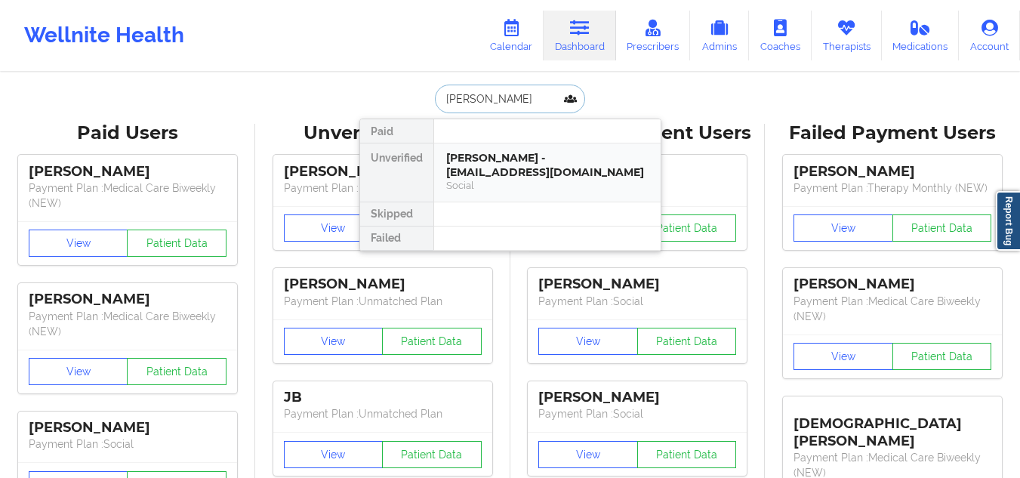
click at [490, 159] on div "Angelina Hall - angelina71905@gmail.com" at bounding box center [547, 165] width 202 height 28
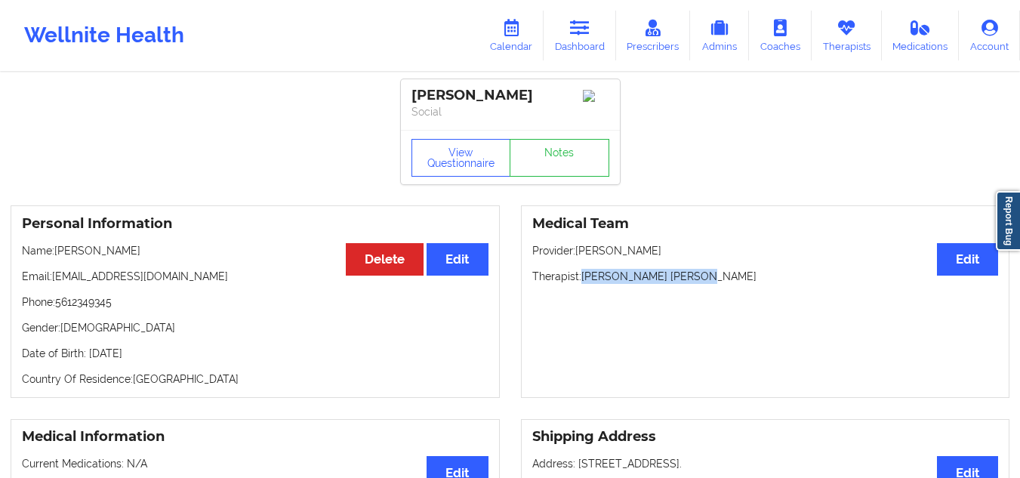
drag, startPoint x: 702, startPoint y: 279, endPoint x: 579, endPoint y: 282, distance: 123.2
click at [579, 282] on p "Therapist: Lisa Maulding Anthony" at bounding box center [765, 276] width 467 height 15
copy p "[PERSON_NAME] [PERSON_NAME]"
drag, startPoint x: 125, startPoint y: 304, endPoint x: 51, endPoint y: 309, distance: 74.2
click at [51, 309] on p "Phone: 5612349345" at bounding box center [255, 302] width 467 height 15
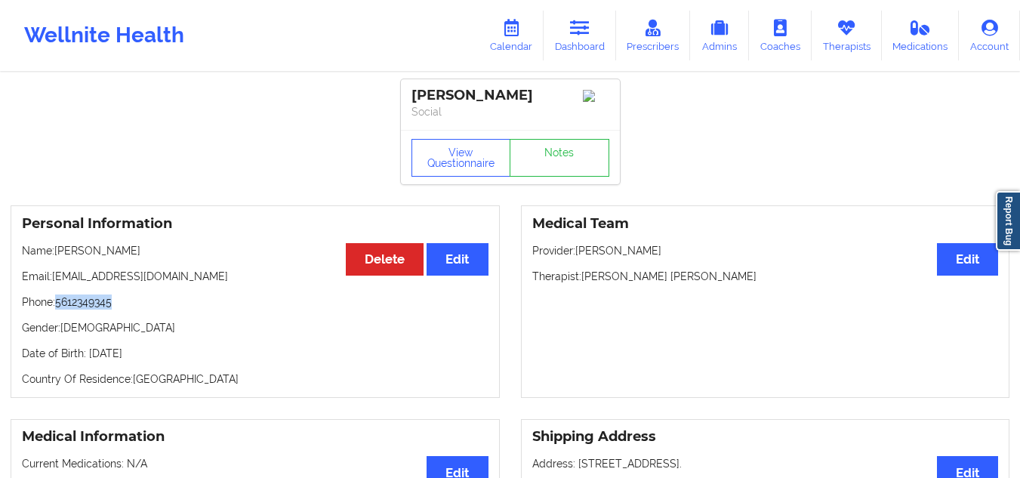
copy p "5612349345"
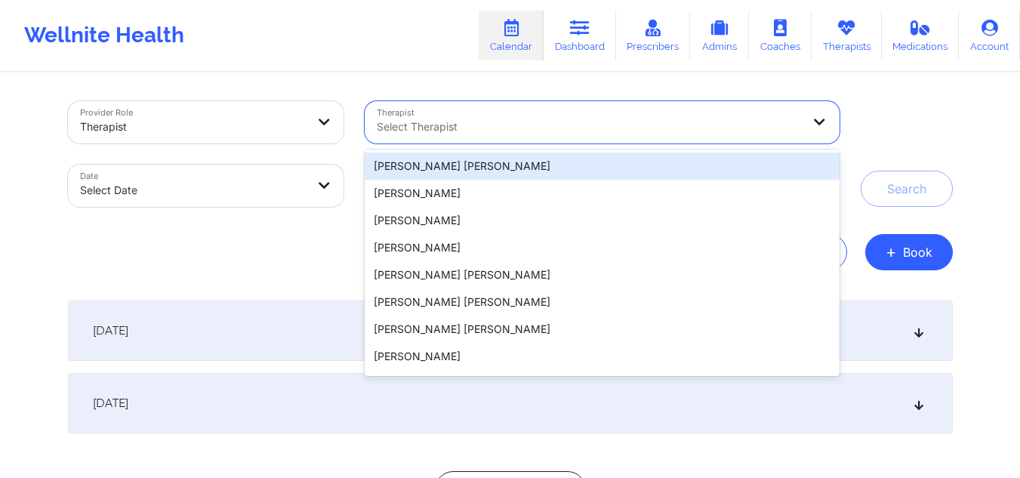
click at [542, 112] on div "Select Therapist" at bounding box center [584, 122] width 439 height 42
paste input "[PERSON_NAME] [PERSON_NAME]"
type input "[PERSON_NAME] [PERSON_NAME]"
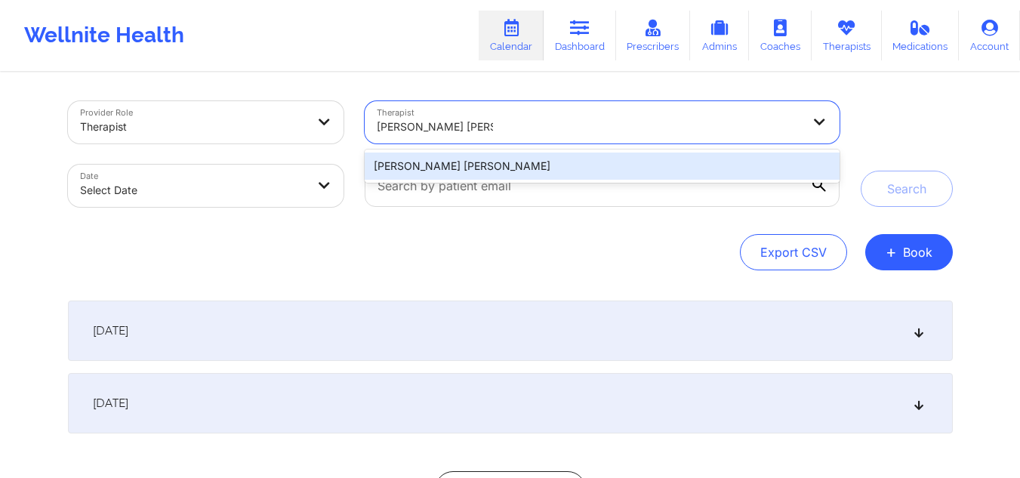
click at [426, 165] on div "[PERSON_NAME] [PERSON_NAME]" at bounding box center [602, 166] width 474 height 27
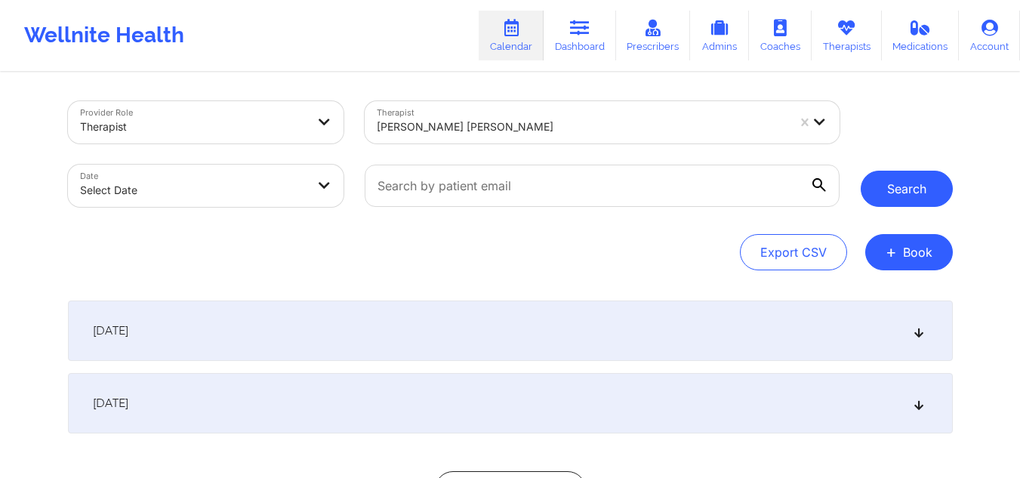
click at [921, 181] on button "Search" at bounding box center [907, 189] width 92 height 36
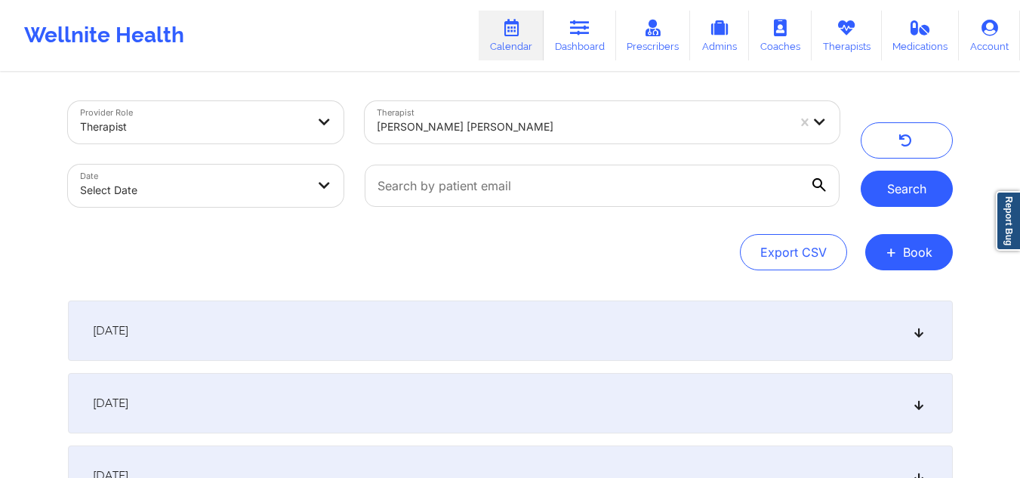
click at [919, 181] on button "Search" at bounding box center [907, 189] width 92 height 36
click at [264, 175] on body "Wellnite Health Calendar Dashboard Prescribers Admins Coaches Therapists Medica…" at bounding box center [510, 239] width 1020 height 478
select select "2025-8"
select select "2025-9"
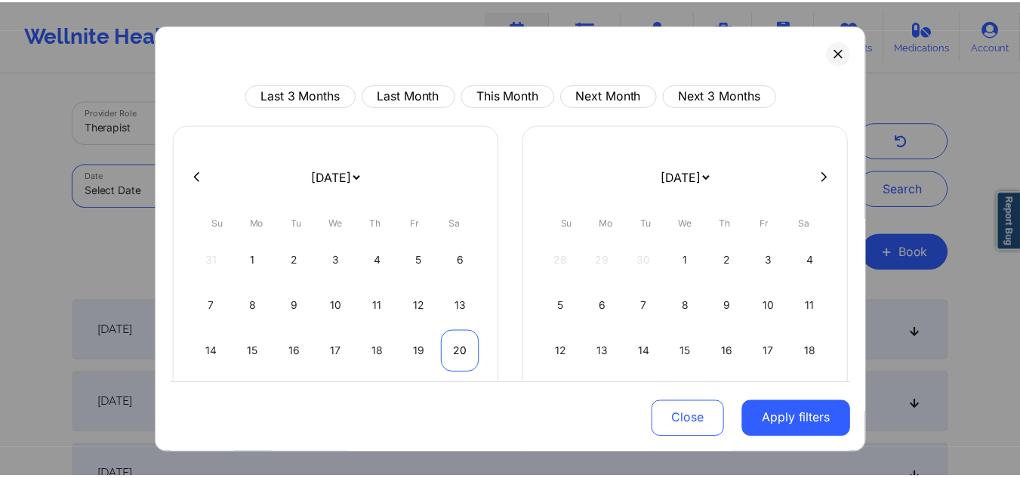
scroll to position [131, 0]
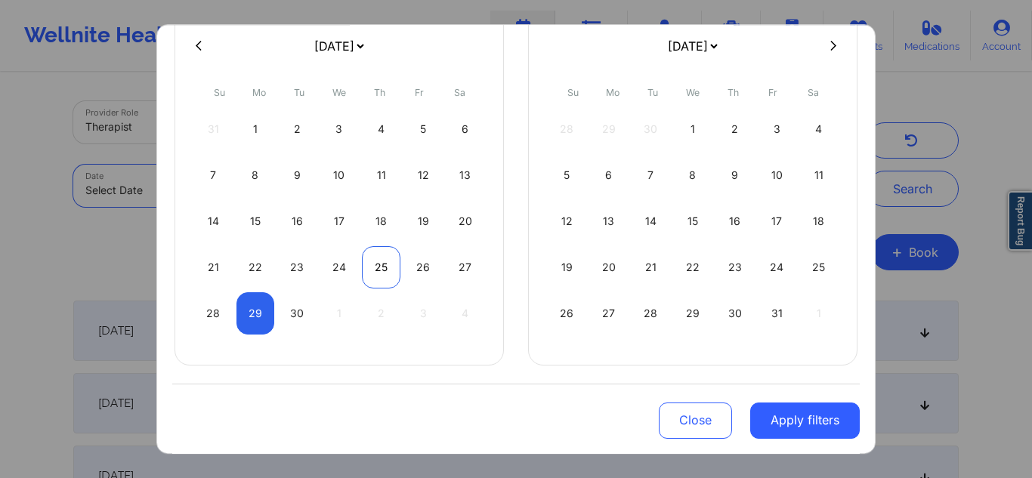
click at [384, 266] on div "25" at bounding box center [381, 267] width 39 height 42
select select "2025-8"
select select "2025-9"
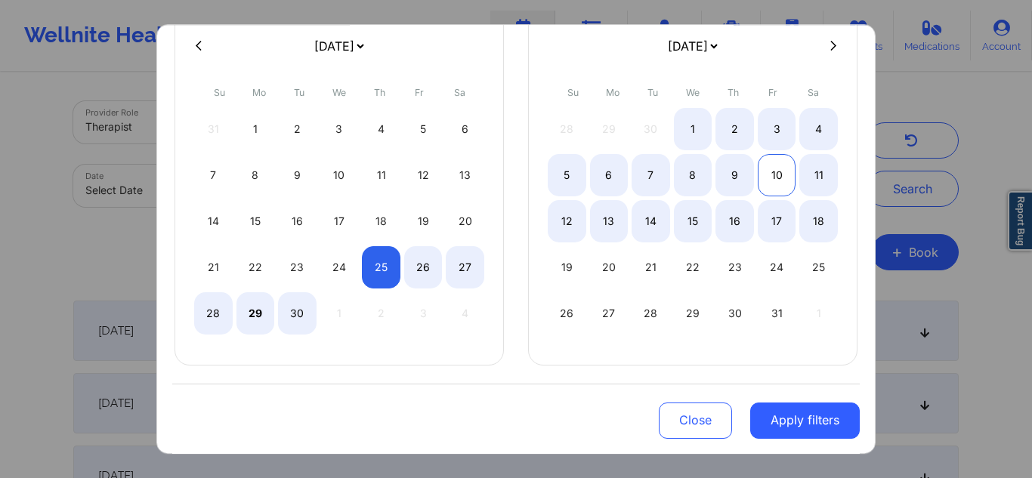
select select "2025-8"
select select "2025-9"
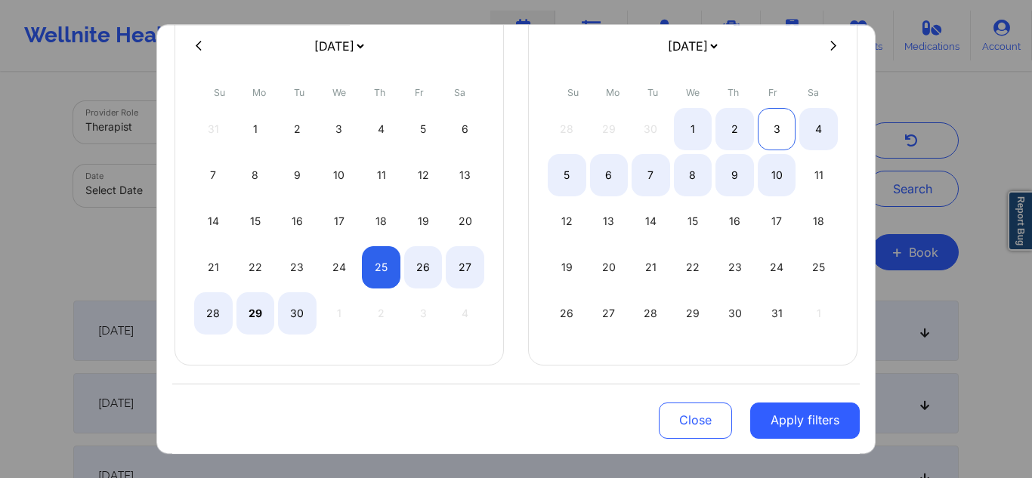
select select "2025-8"
select select "2025-9"
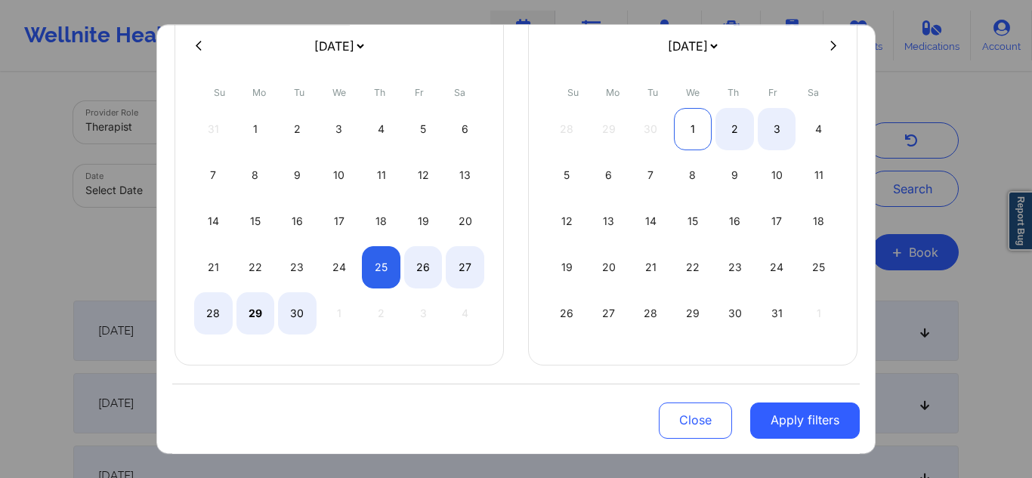
select select "2025-8"
select select "2025-9"
select select "2025-8"
select select "2025-9"
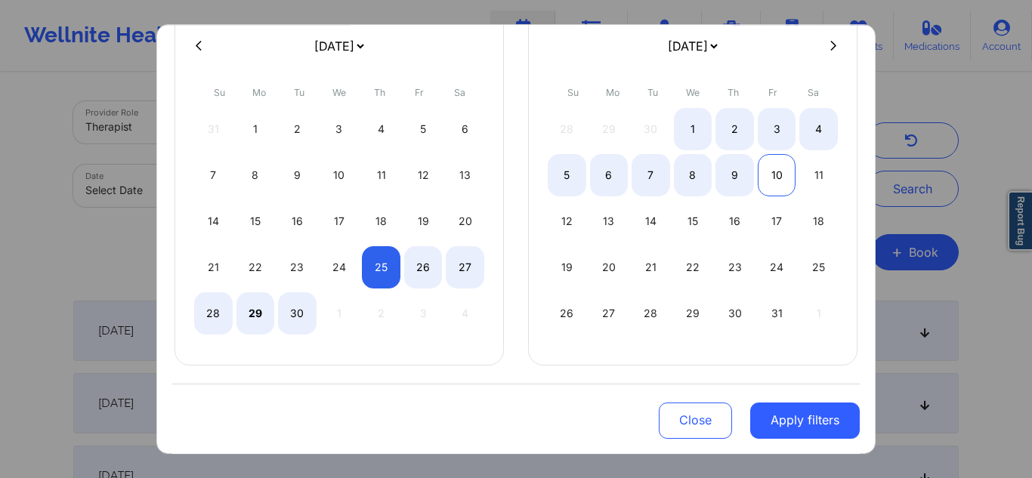
select select "2025-8"
select select "2025-9"
click at [758, 171] on div "10" at bounding box center [777, 175] width 39 height 42
select select "2025-8"
select select "2025-9"
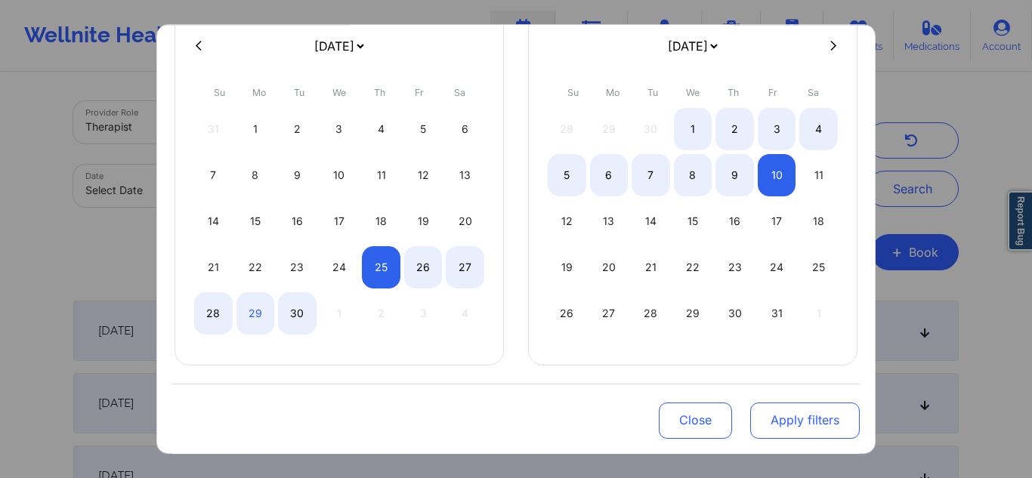
click at [812, 417] on button "Apply filters" at bounding box center [805, 420] width 110 height 36
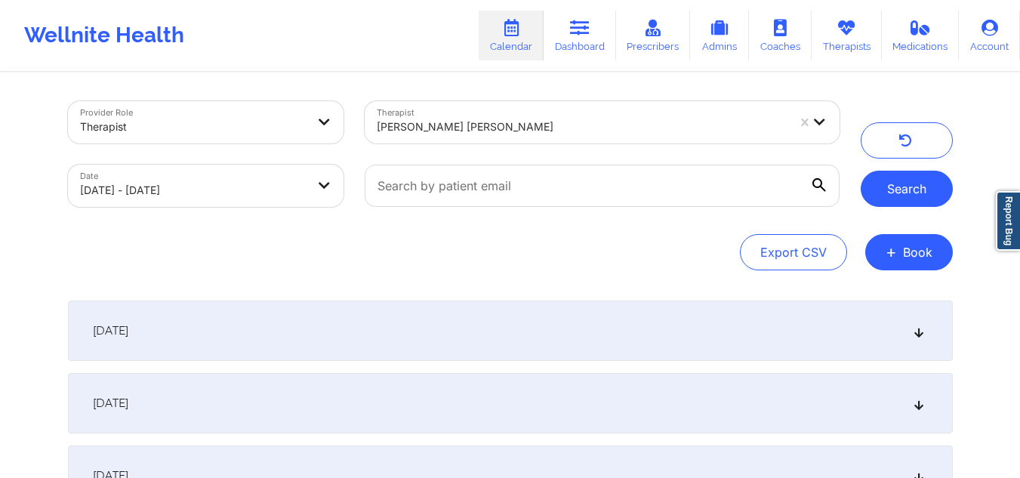
click at [912, 195] on button "Search" at bounding box center [907, 189] width 92 height 36
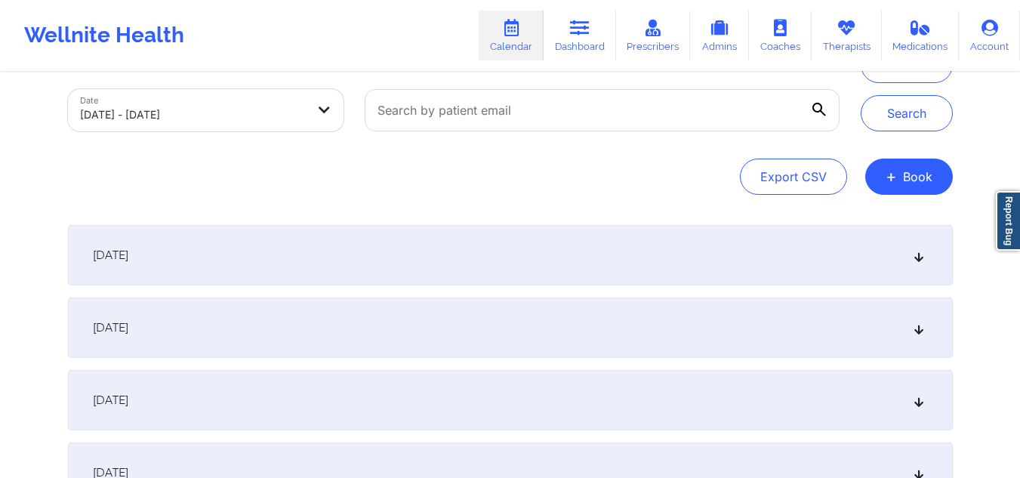
click at [912, 340] on div "October 1, 2025" at bounding box center [510, 328] width 885 height 60
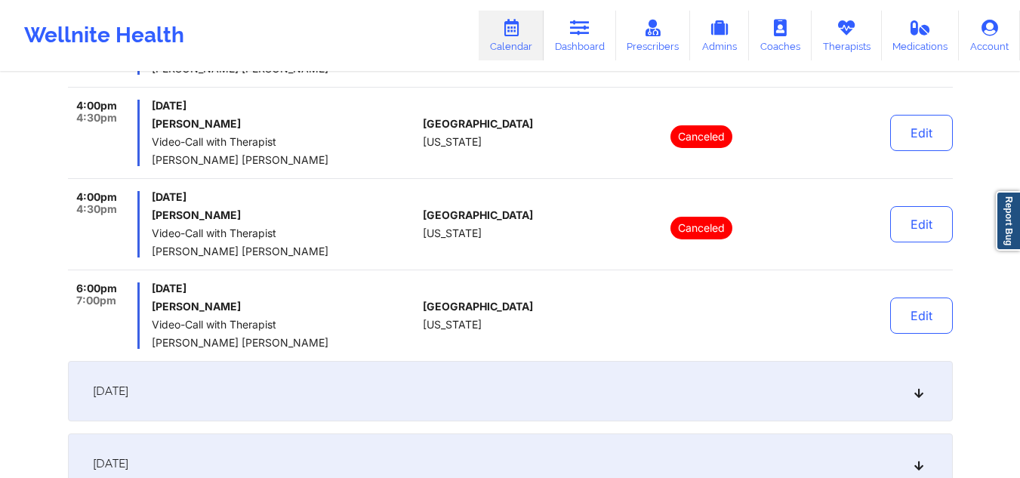
scroll to position [302, 0]
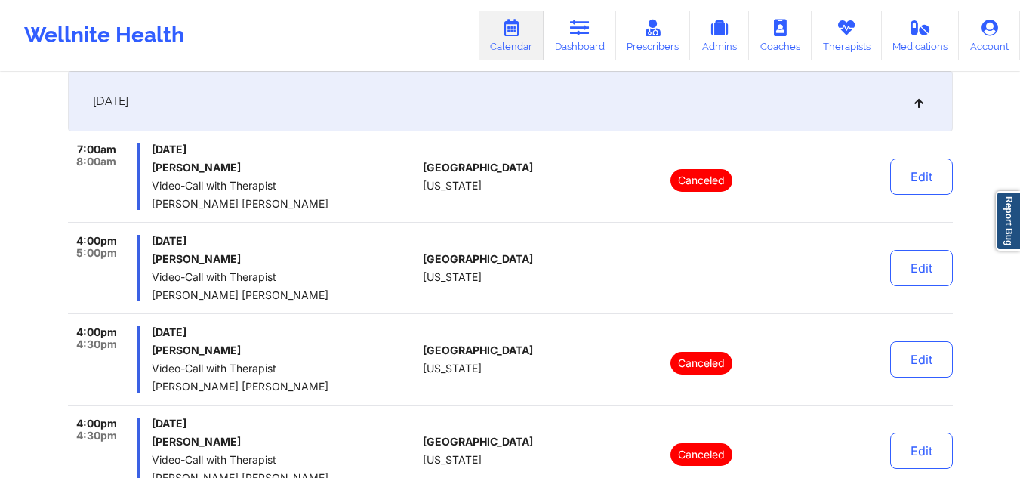
click at [910, 114] on div "October 1, 2025" at bounding box center [510, 101] width 885 height 60
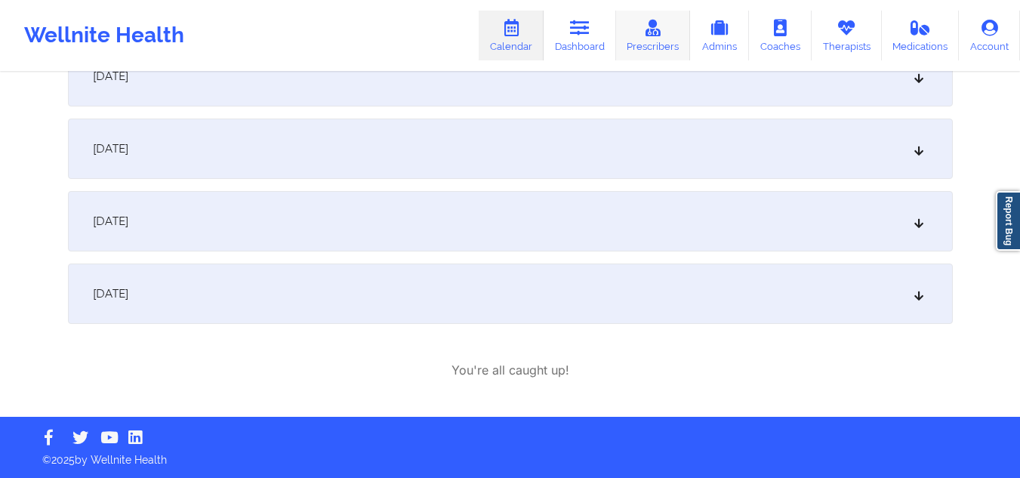
scroll to position [0, 0]
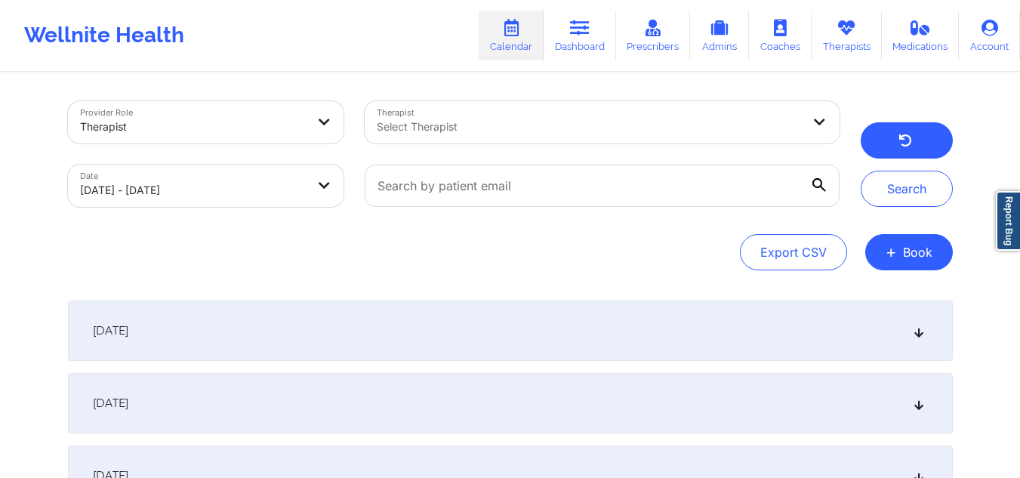
click at [887, 138] on button "button" at bounding box center [907, 140] width 92 height 36
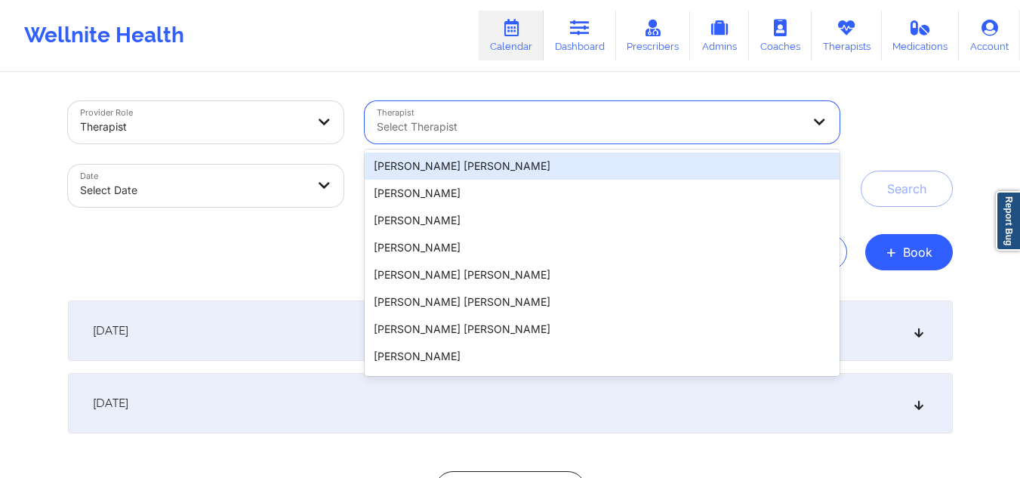
click at [550, 131] on div at bounding box center [589, 127] width 425 height 18
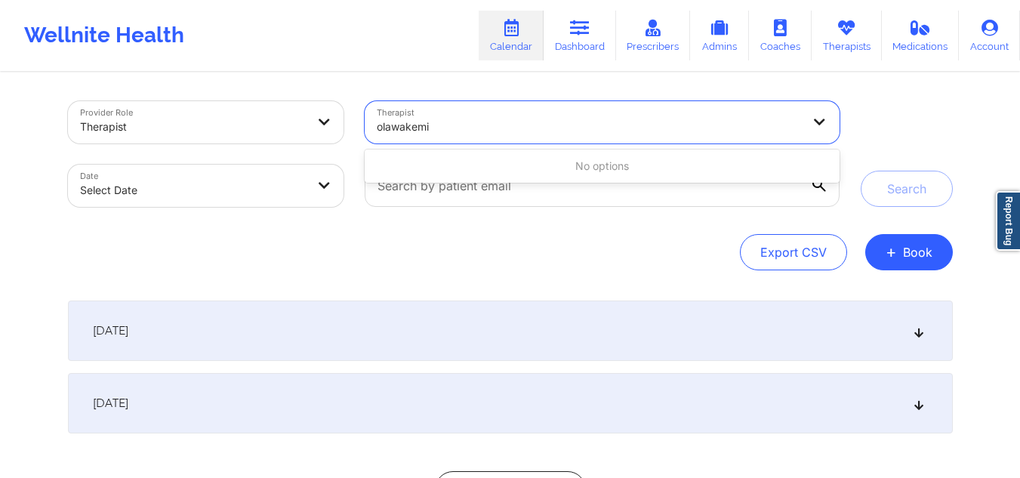
type input "olawakemi"
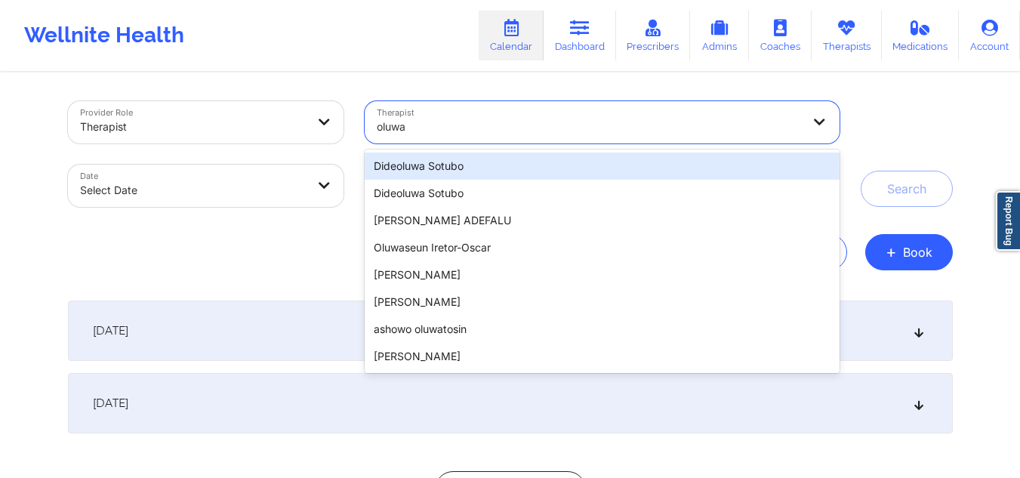
type input "oluwa"
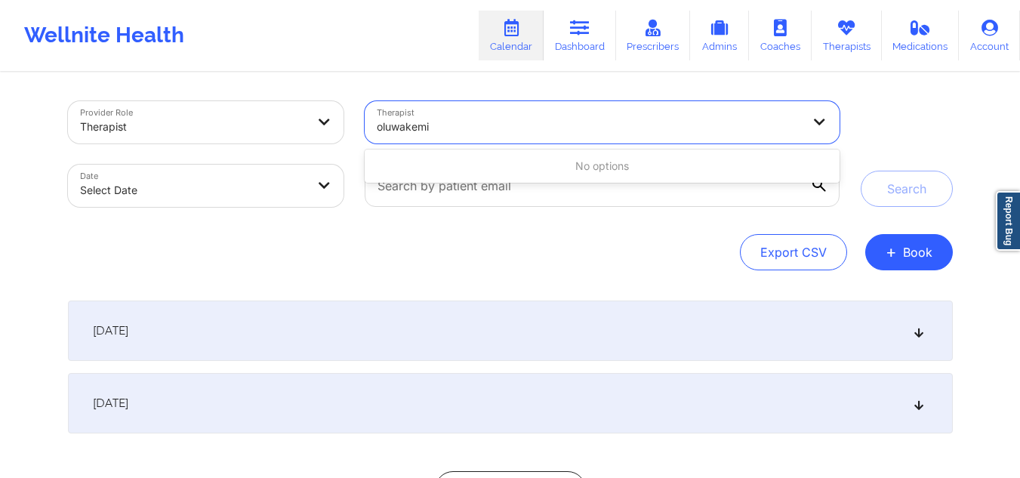
type input "oluwakemi"
paste input "5612349345"
type input "5612349345"
click at [528, 140] on div "Select Therapist" at bounding box center [584, 122] width 439 height 42
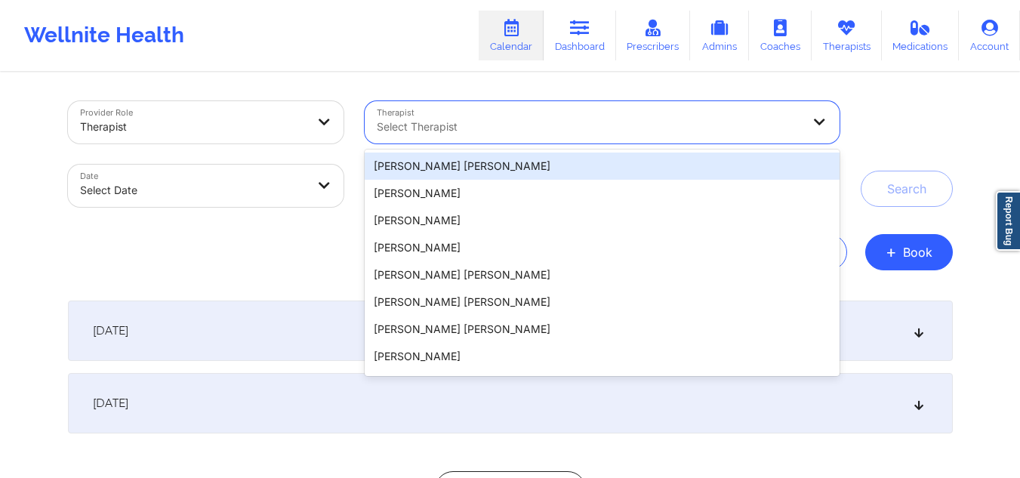
paste input "Oluwakemi Mitchell"
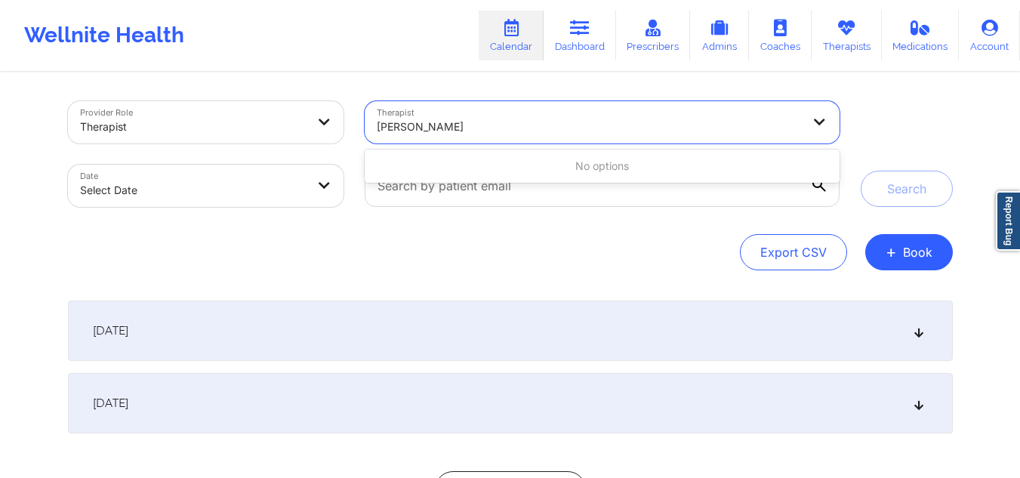
type input "Oluwakemi Mitchell"
